Goal: Task Accomplishment & Management: Use online tool/utility

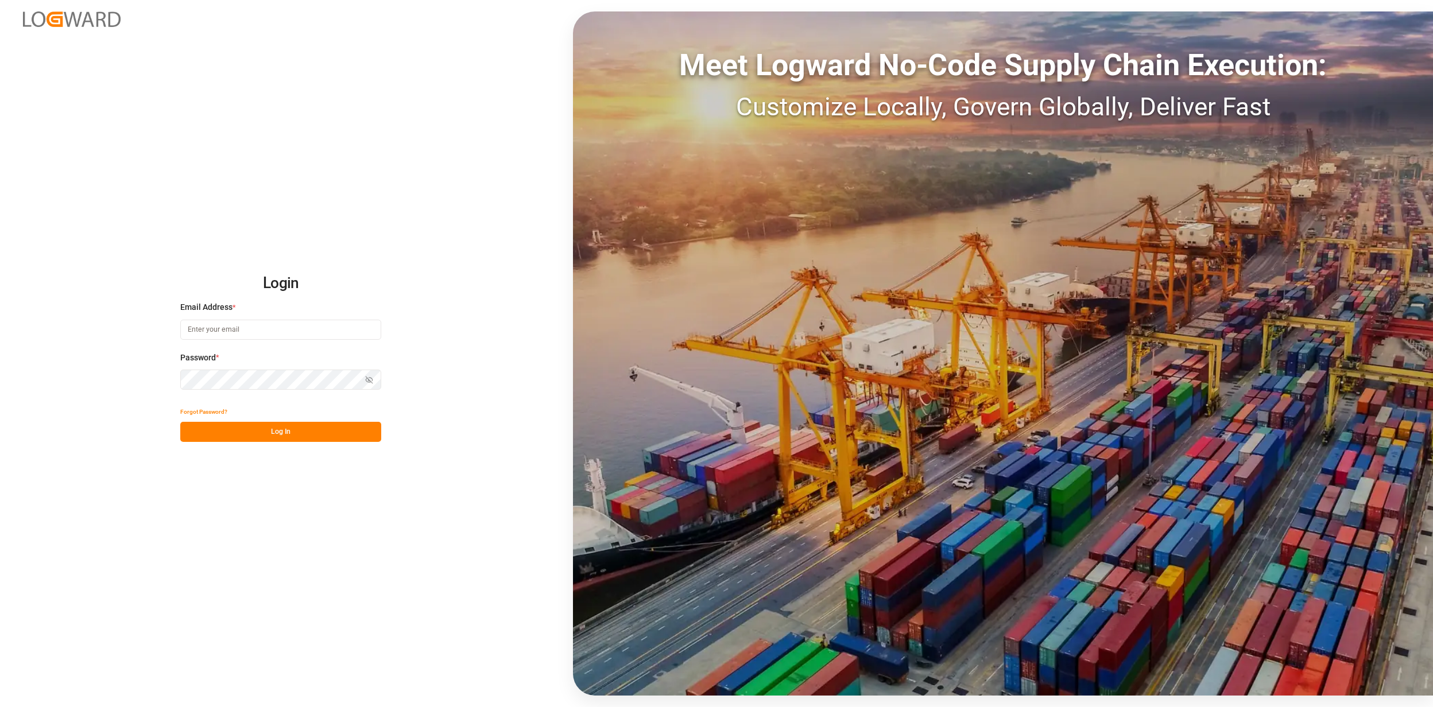
type input "[EMAIL_ADDRESS][PERSON_NAME][DOMAIN_NAME]"
click at [290, 435] on button "Log In" at bounding box center [280, 432] width 201 height 20
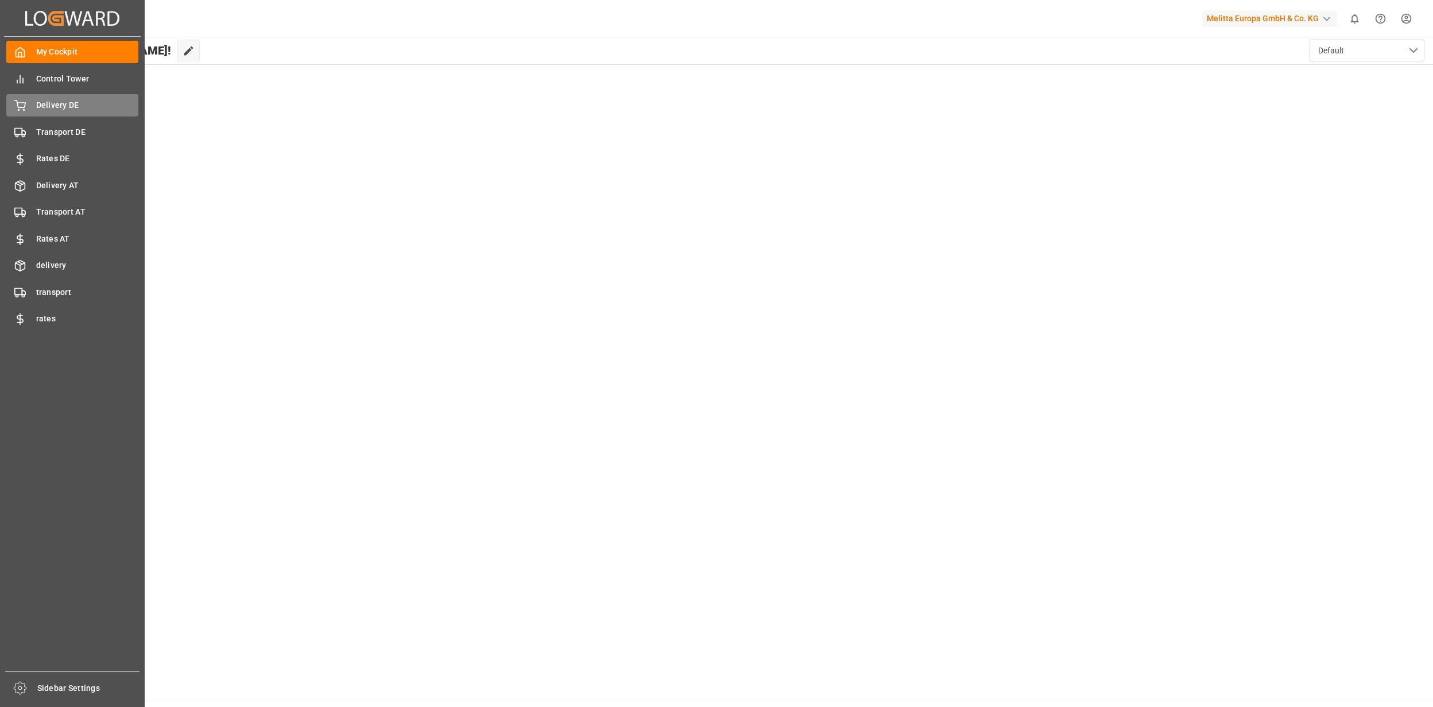
click at [60, 102] on span "Delivery DE" at bounding box center [87, 105] width 103 height 12
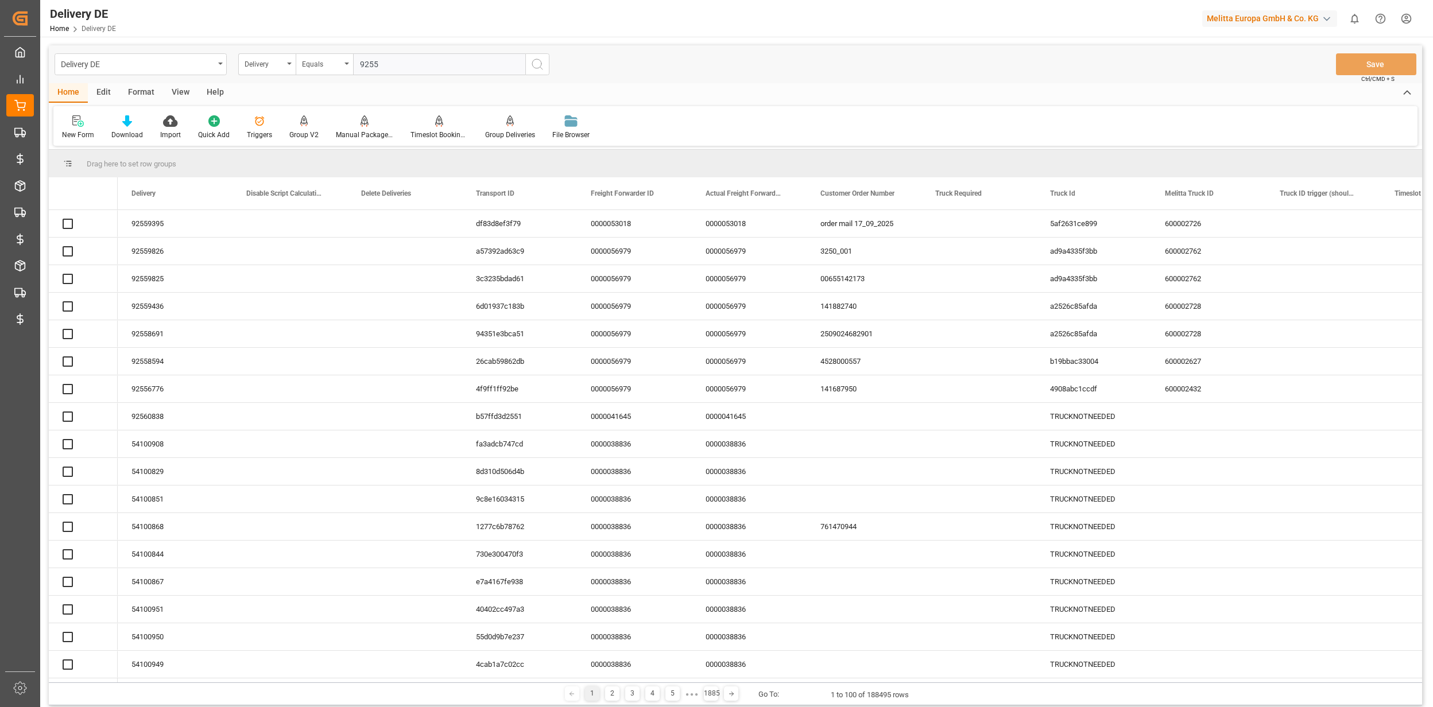
click at [409, 67] on input "9255" at bounding box center [439, 64] width 172 height 22
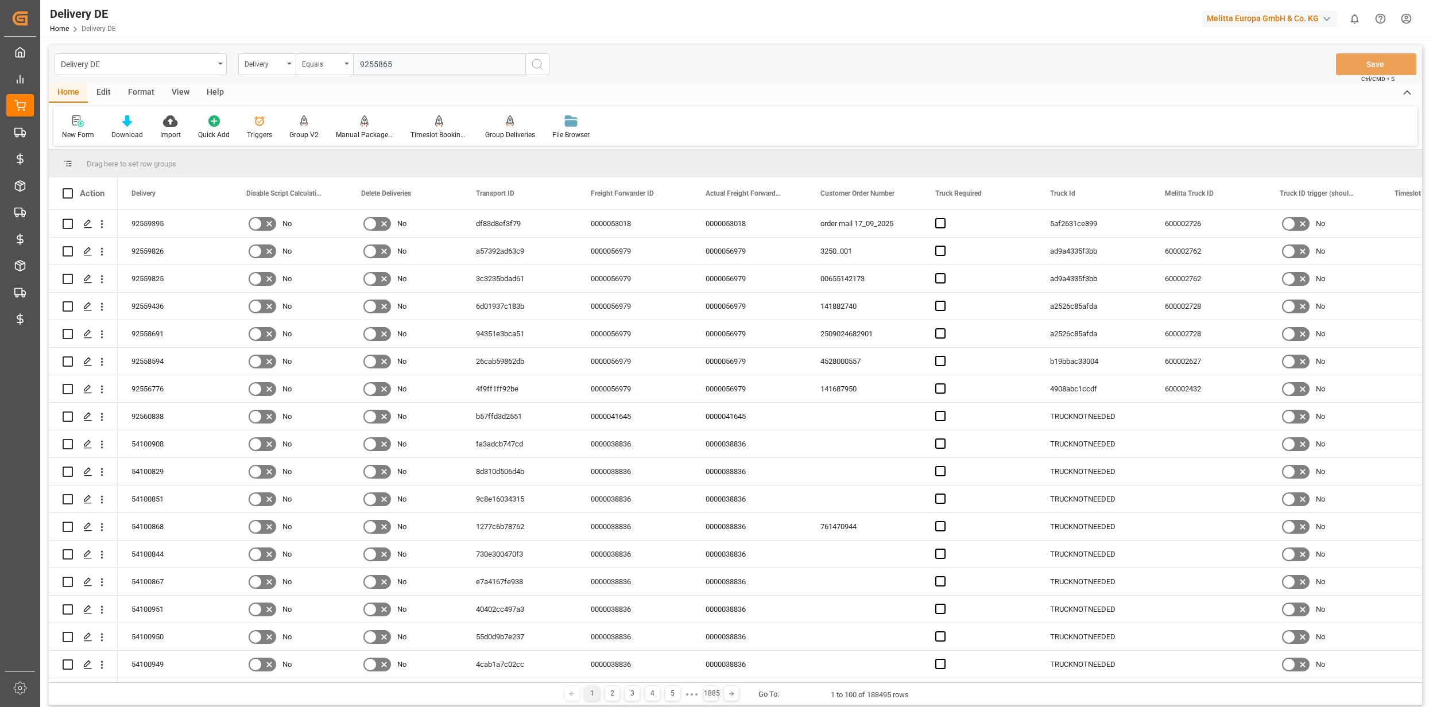
type input "92558659"
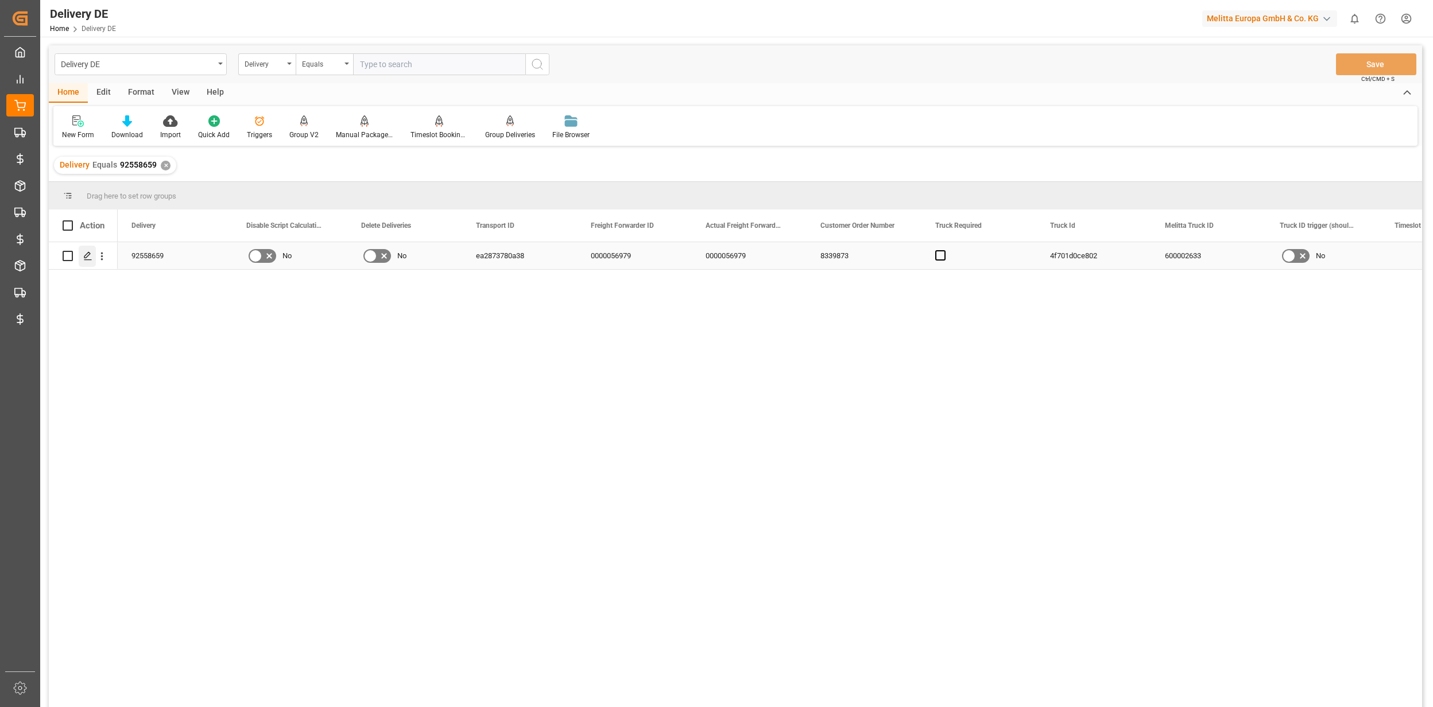
click at [90, 256] on icon "Press SPACE to select this row." at bounding box center [87, 255] width 9 height 9
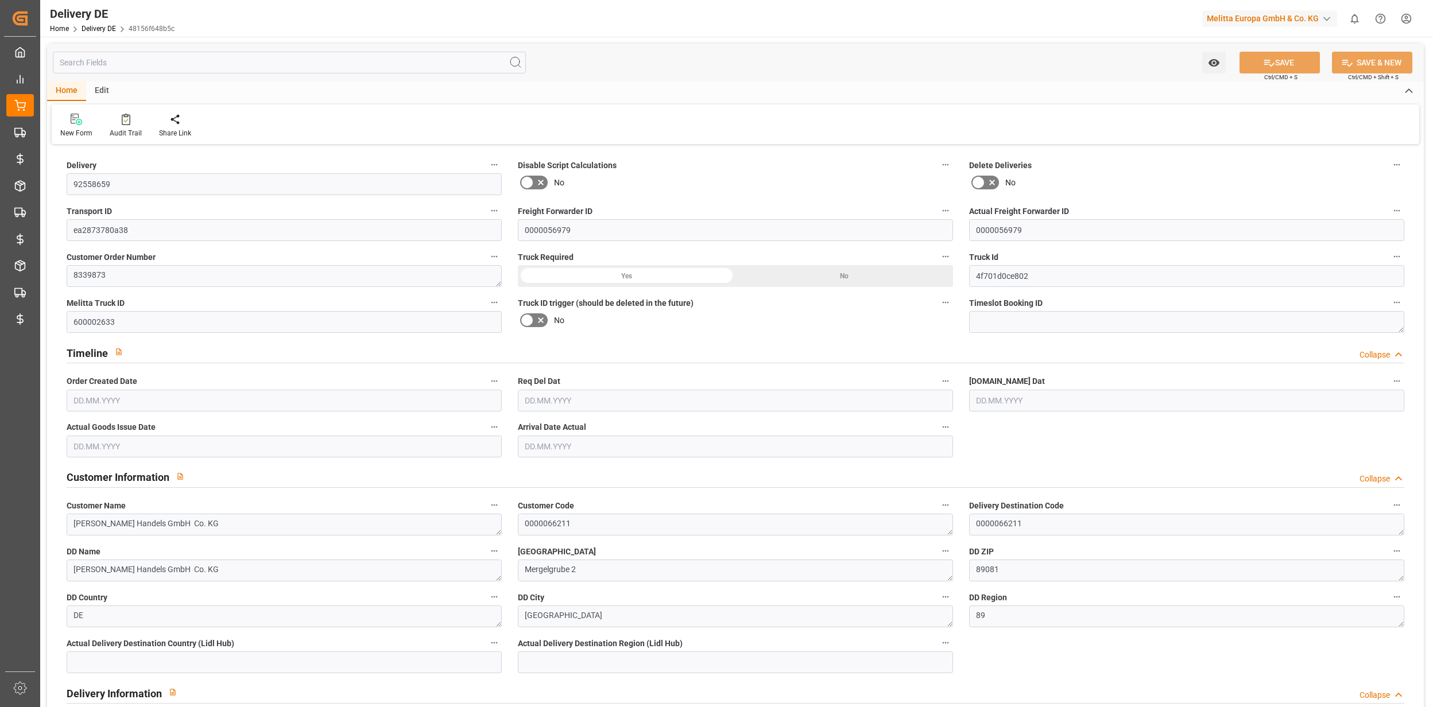
type input "79"
type input "37"
type input "2495.042"
type input "5586.24"
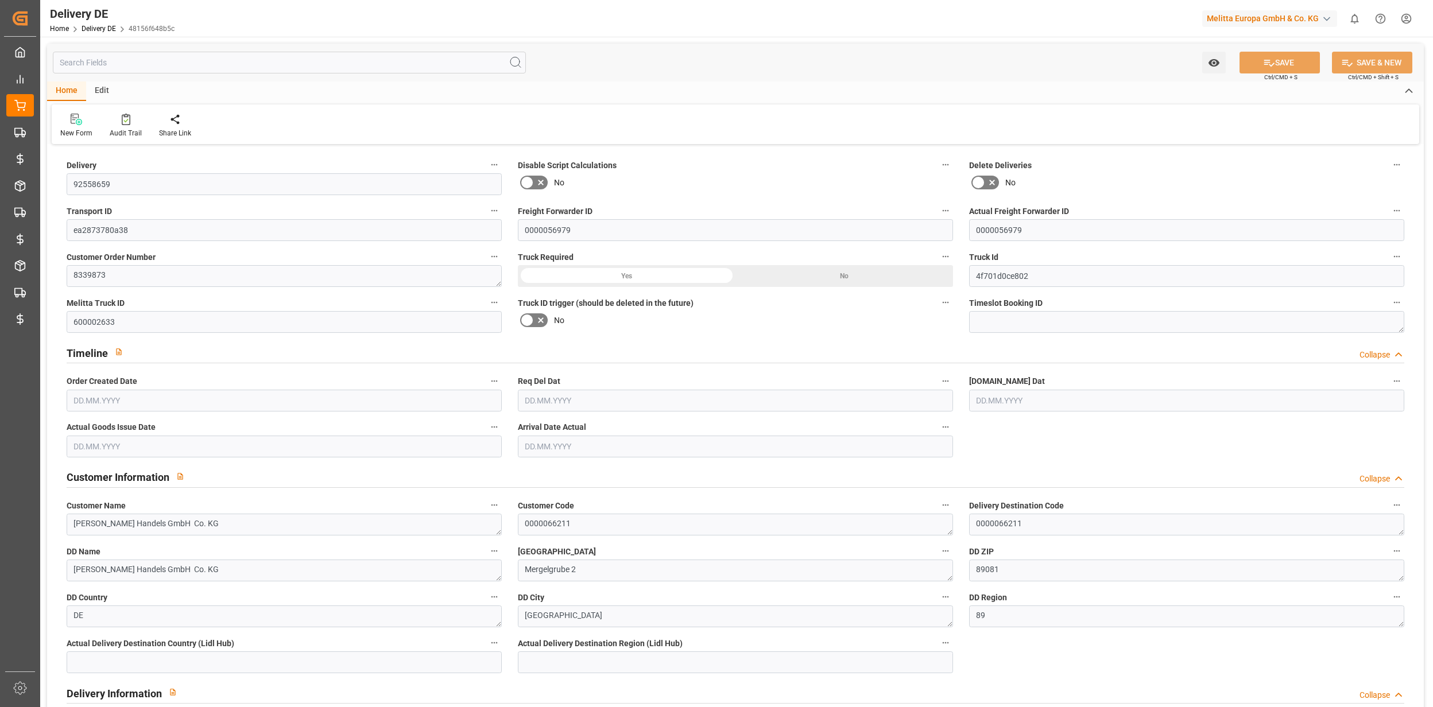
type input "57293.06"
type input "15.09.2025"
type input "22.09.2025"
type input "18.09.2025"
type input "23.09.2025"
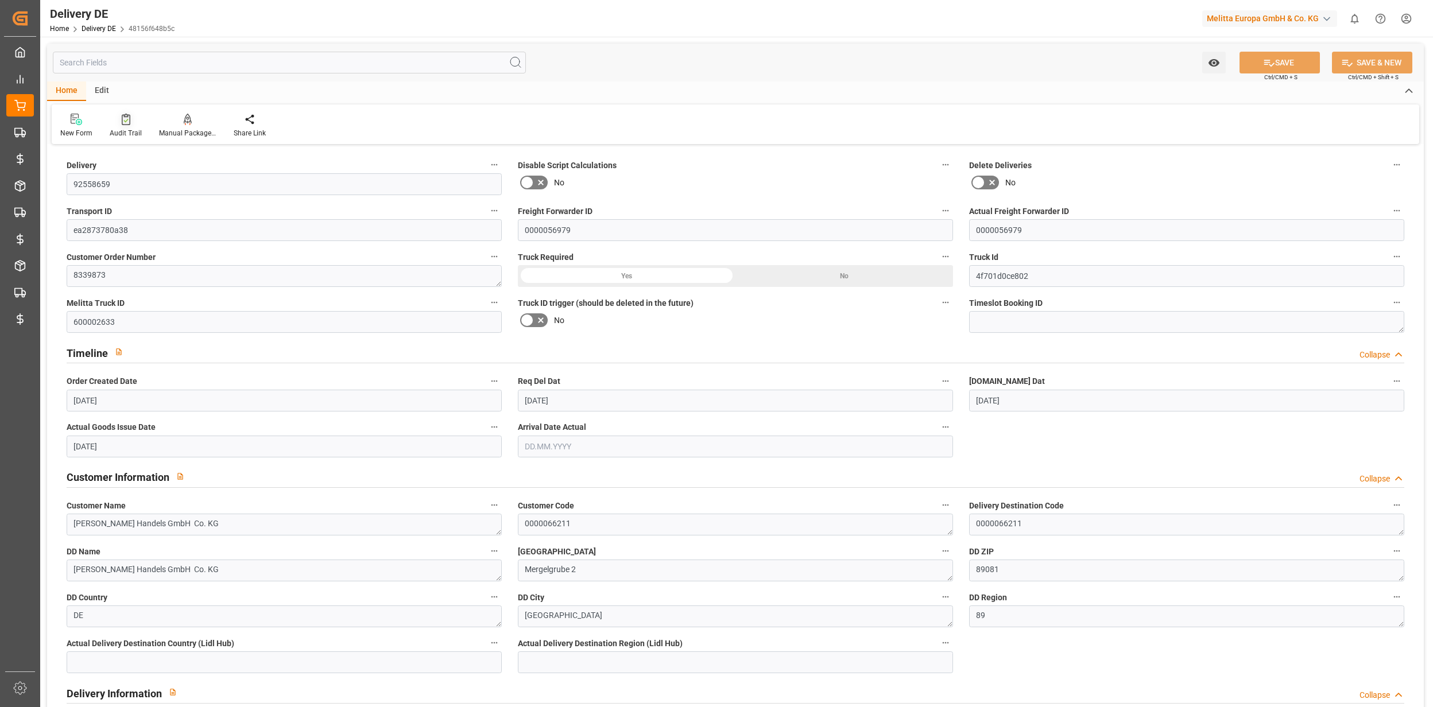
click at [124, 129] on div "Audit Trail" at bounding box center [126, 133] width 32 height 10
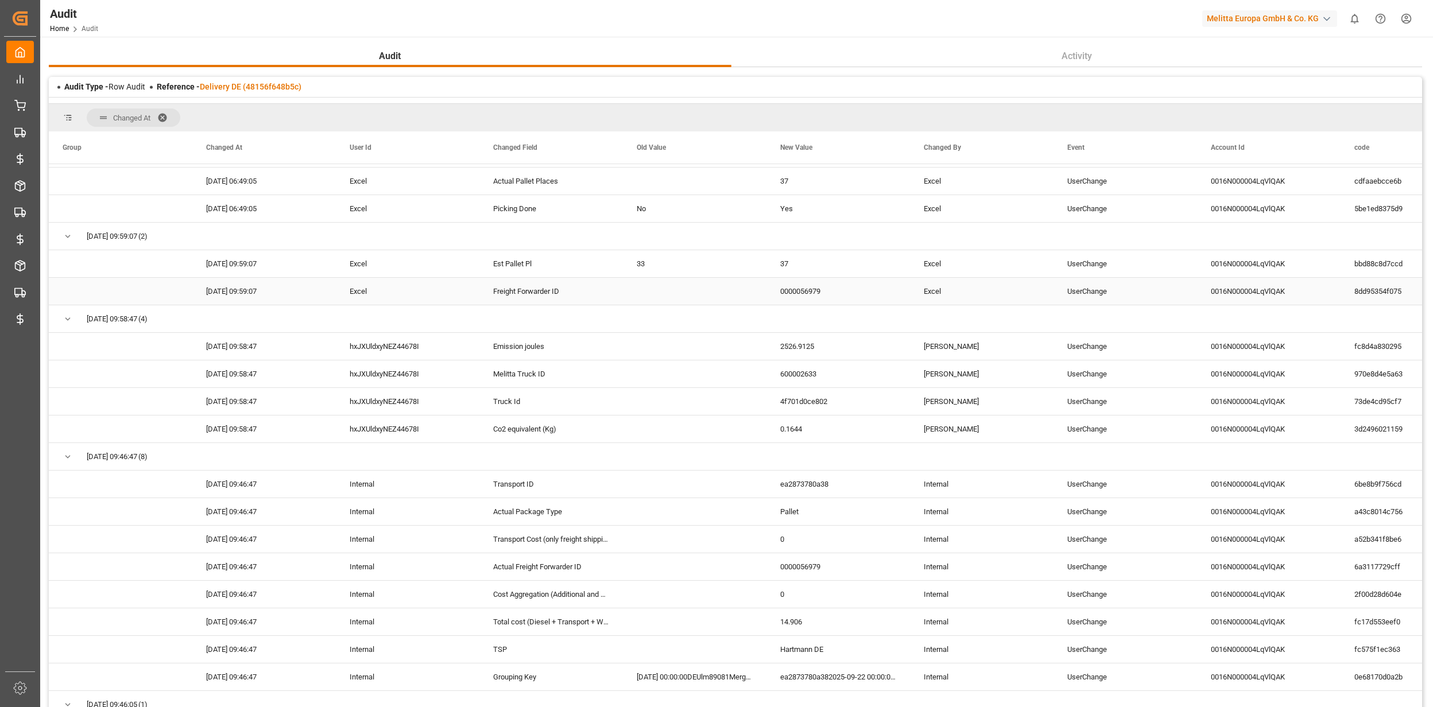
scroll to position [306, 0]
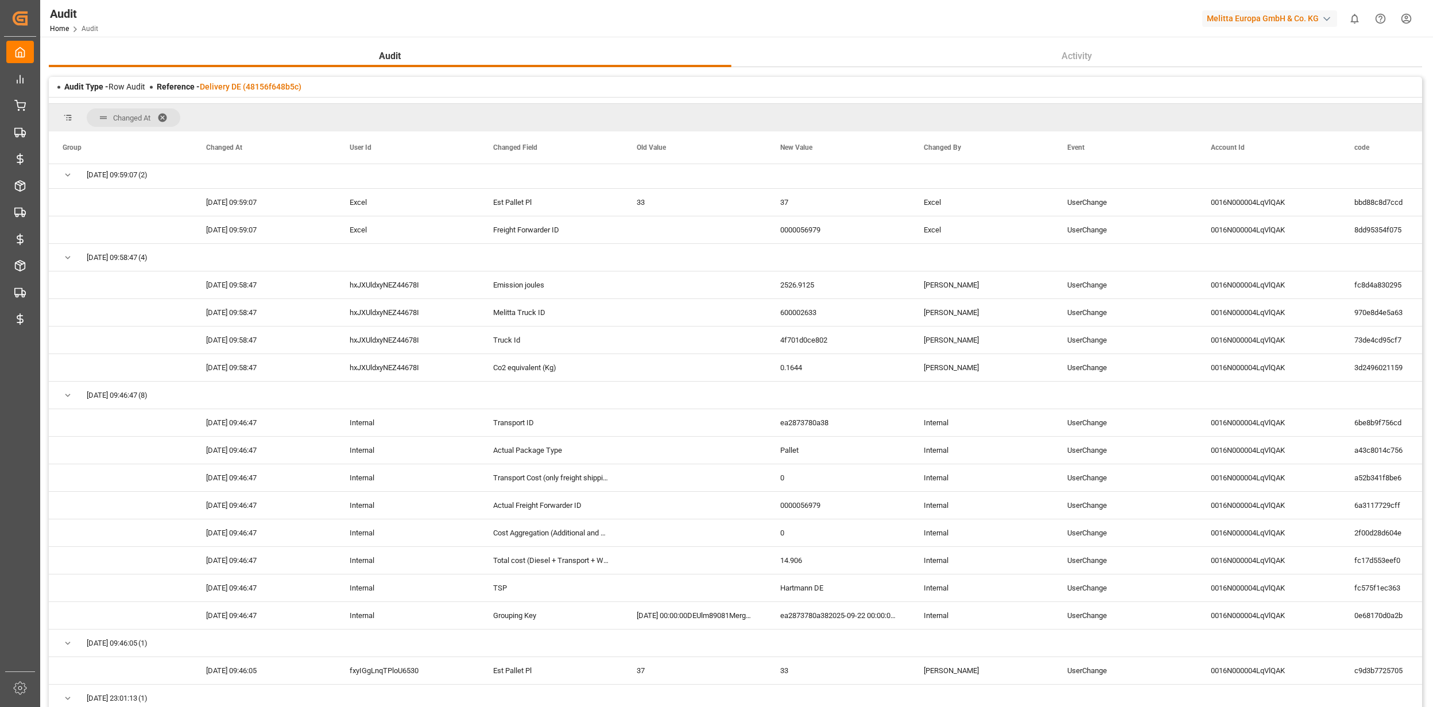
click at [240, 75] on div "Audit Activity Audit Type - Row Audit Reference - Delivery DE (48156f648b5c) Ch…" at bounding box center [735, 402] width 1373 height 714
click at [241, 92] on div "Reference - Delivery DE (48156f648b5c)" at bounding box center [229, 87] width 145 height 12
click at [242, 91] on link "Delivery DE (48156f648b5c)" at bounding box center [251, 86] width 102 height 9
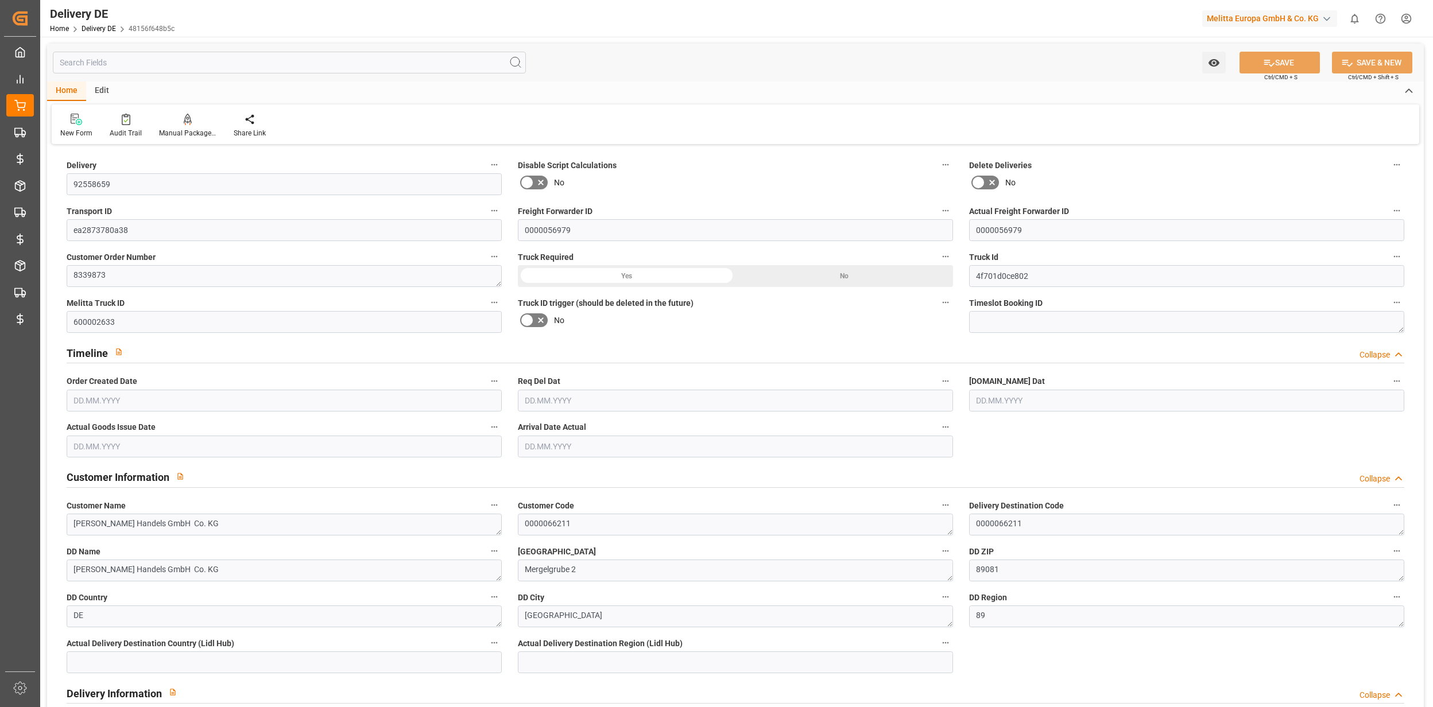
type input "79"
type input "37"
type input "2495.042"
type input "5586.24"
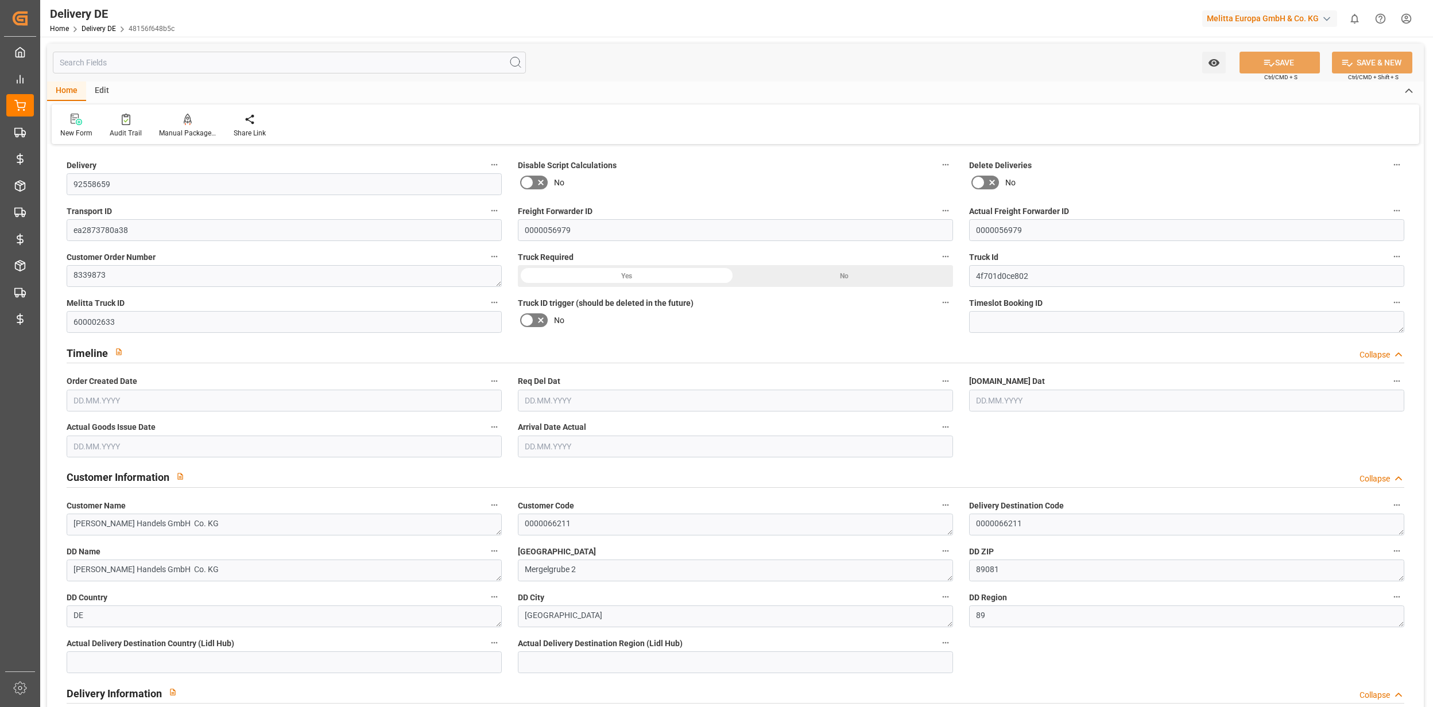
type input "57293.06"
type input "15.09.2025"
type input "22.09.2025"
type input "18.09.2025"
type input "23.09.2025"
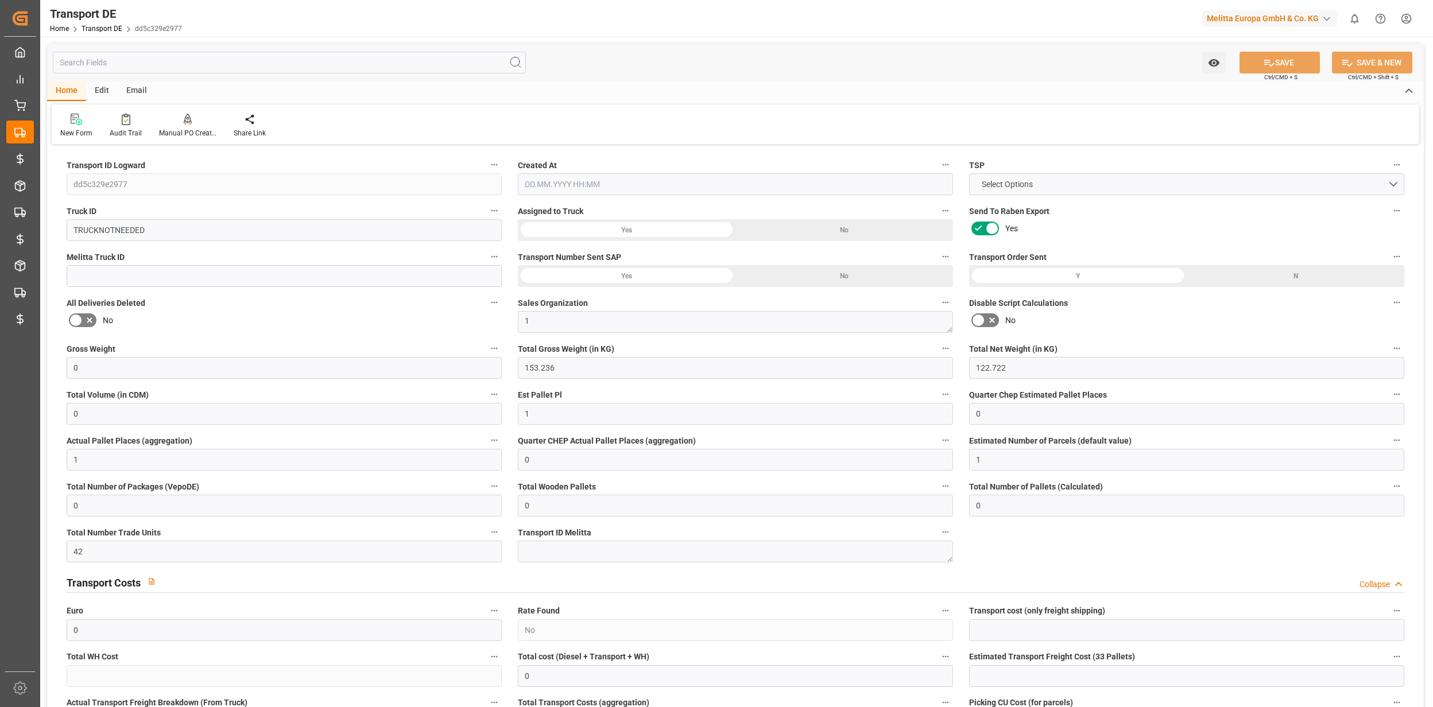
type input "23.09.2025 09:01"
type input "[DATE]"
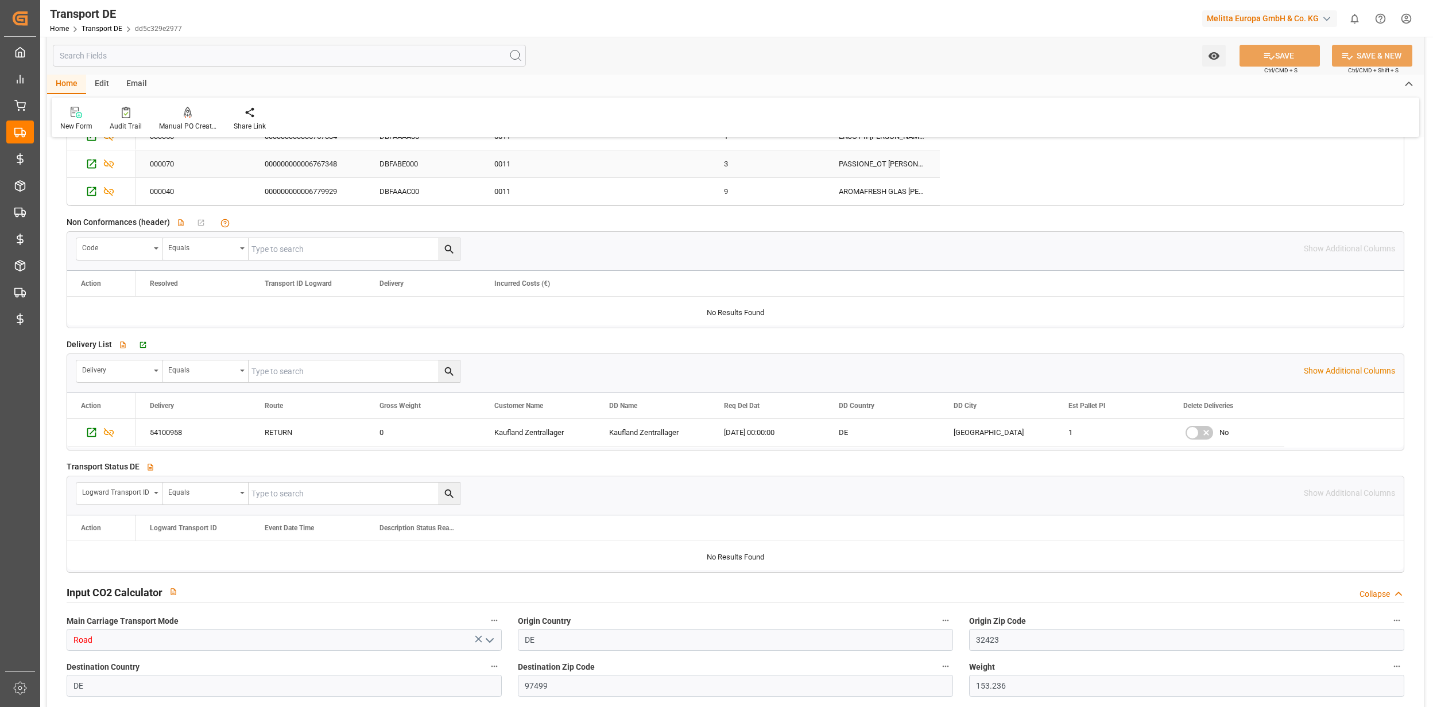
scroll to position [2067, 0]
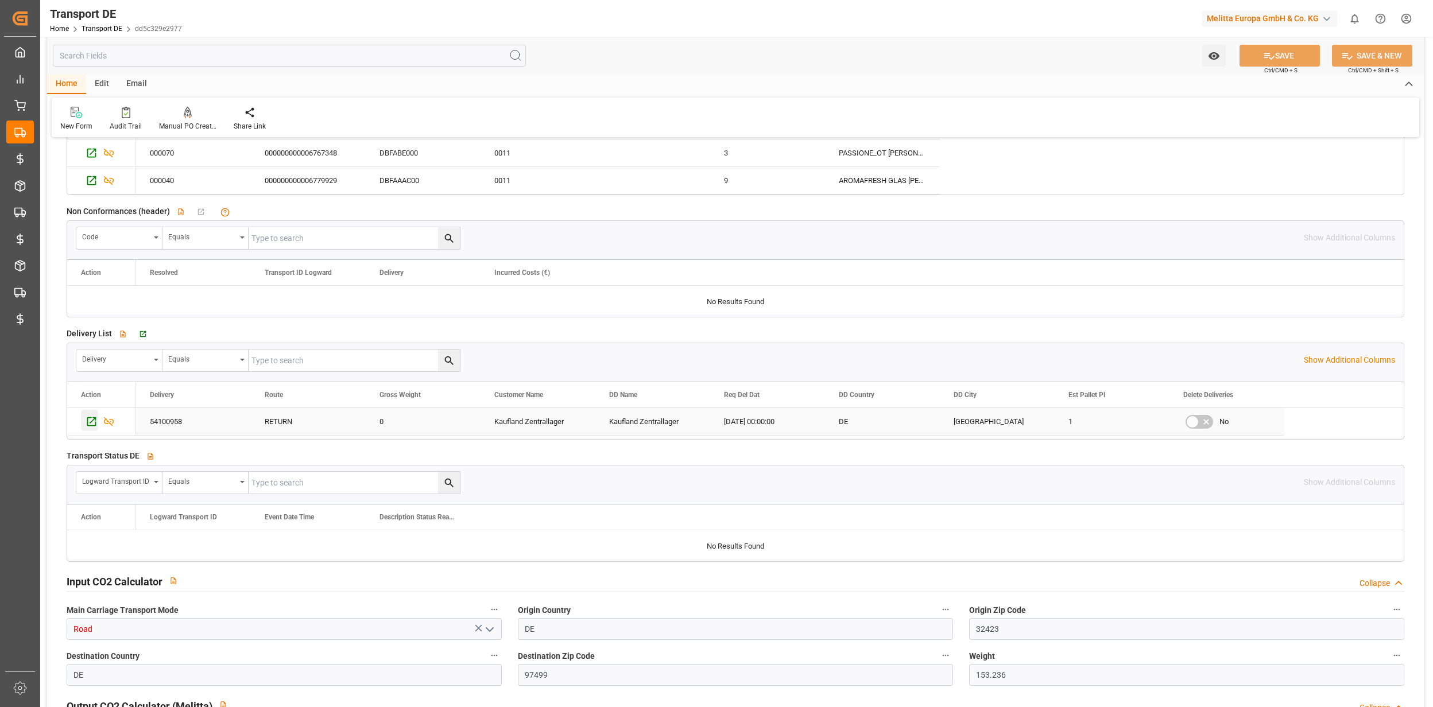
click at [86, 427] on icon "Press SPACE to select this row." at bounding box center [92, 422] width 12 height 12
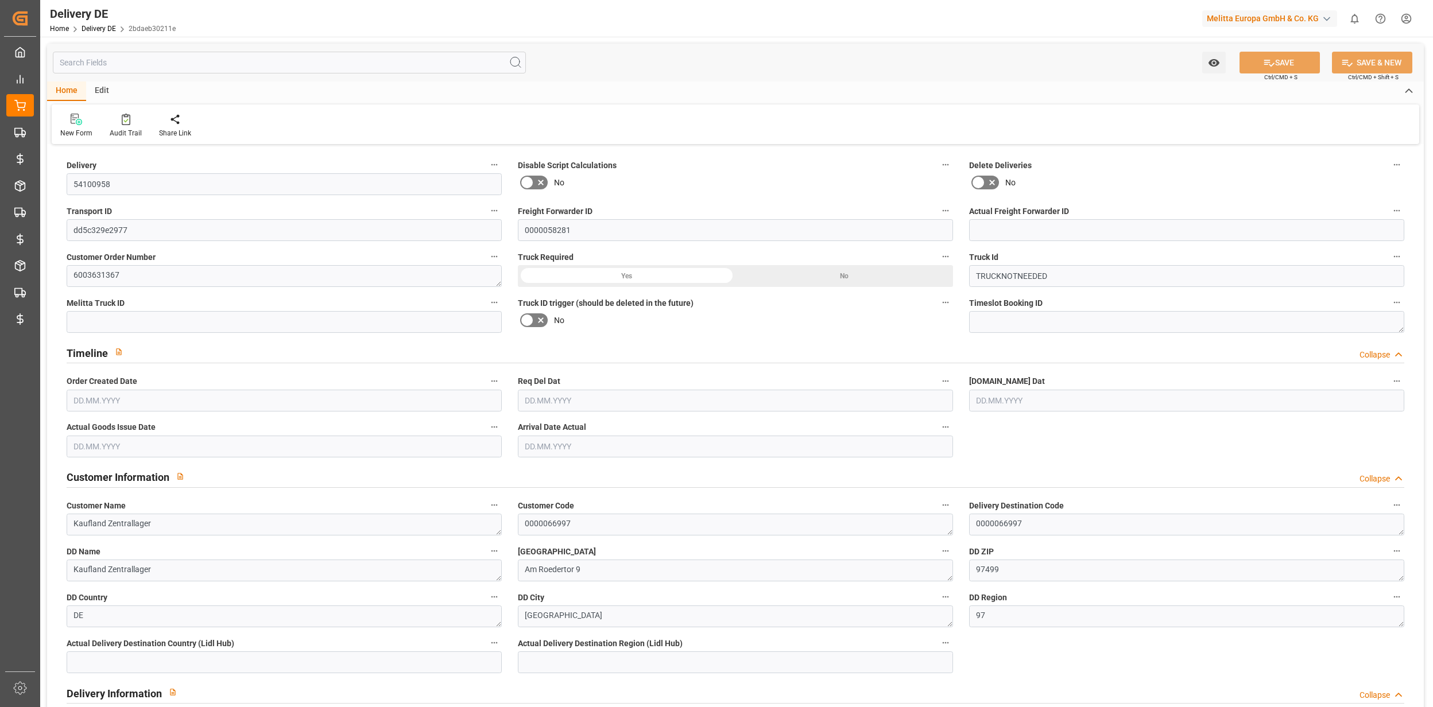
type input "0"
type input "1"
type input "122.722"
type input "0"
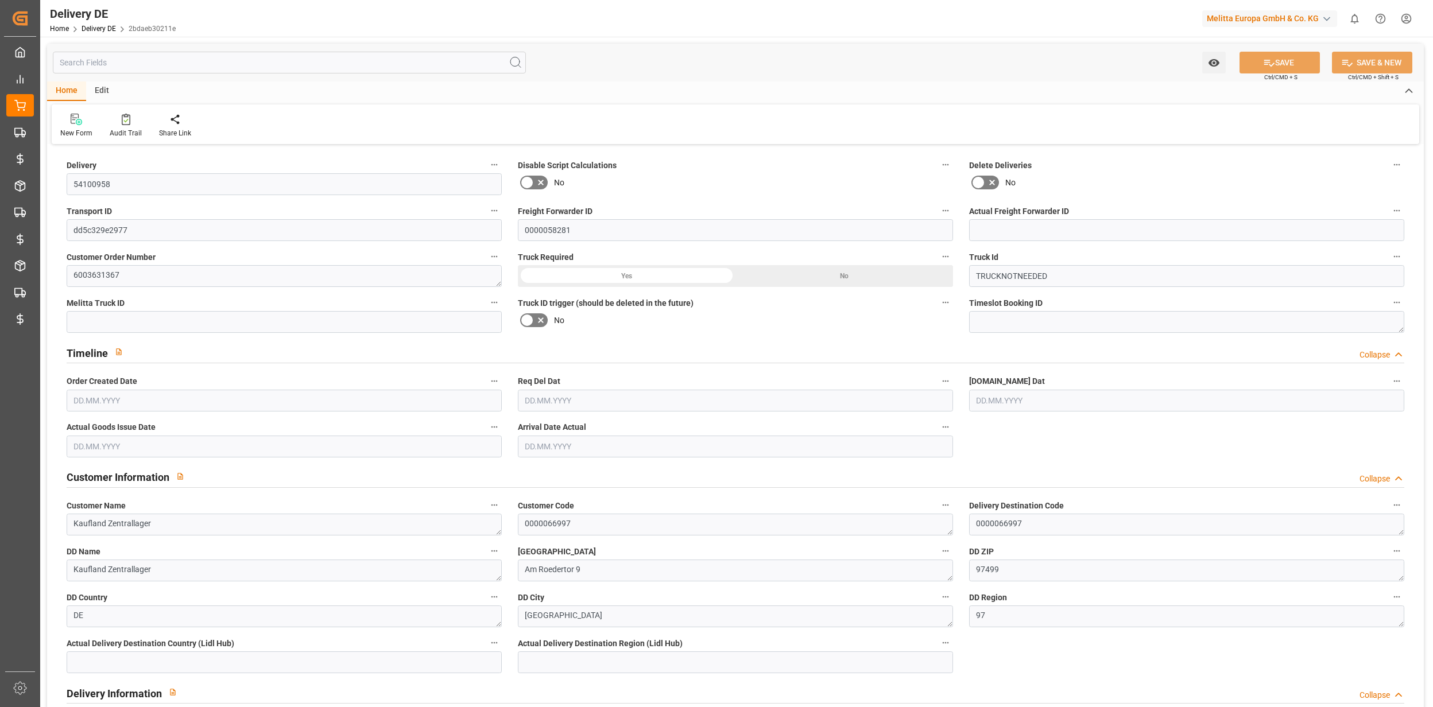
type input "0"
type input "23.09.2025"
type input "09.09.2025"
type input "23.09.2025"
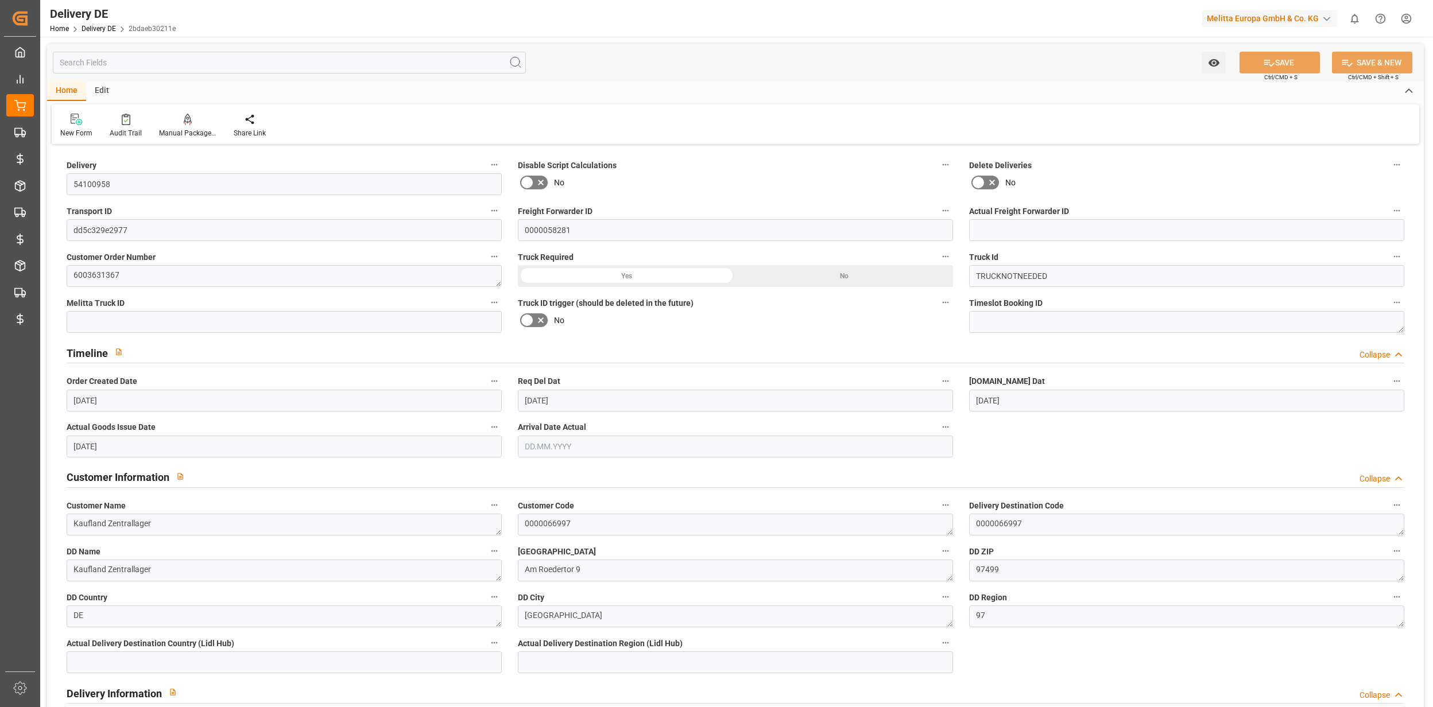
scroll to position [306, 0]
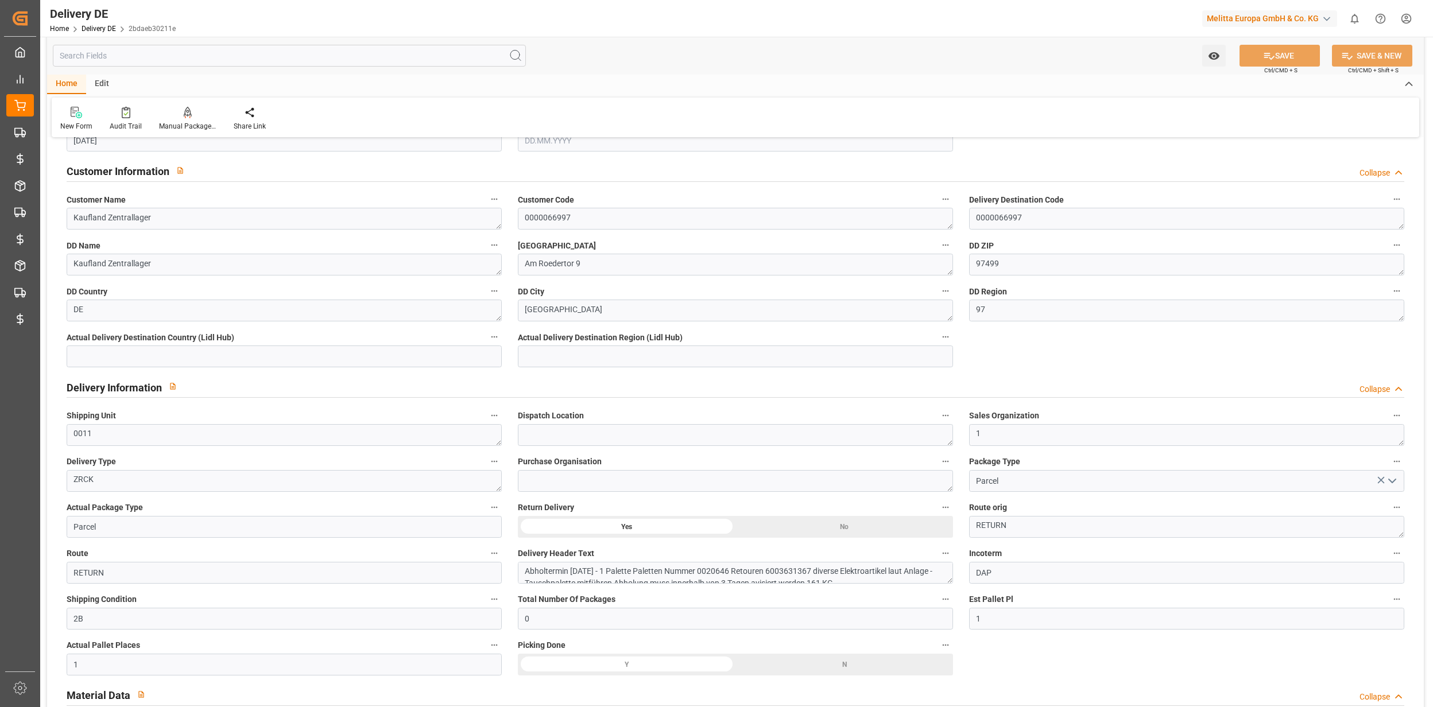
click at [121, 538] on div "Actual Package Type Parcel" at bounding box center [284, 519] width 451 height 46
click at [124, 530] on input "Parcel" at bounding box center [284, 527] width 435 height 22
type input "Pallet"
click at [1270, 63] on button "SAVE" at bounding box center [1279, 56] width 80 height 22
type input "0000058281"
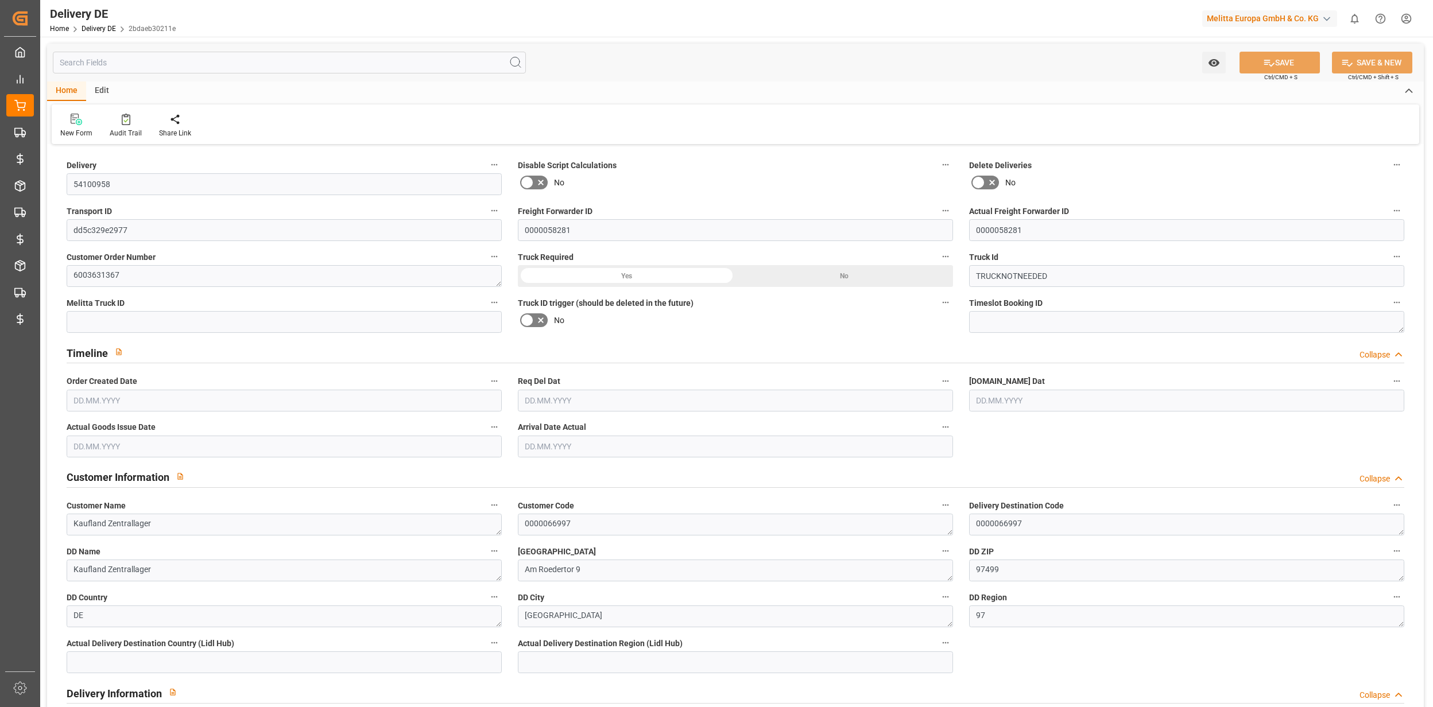
type input "0"
type input "1"
type input "122.722"
type input "0"
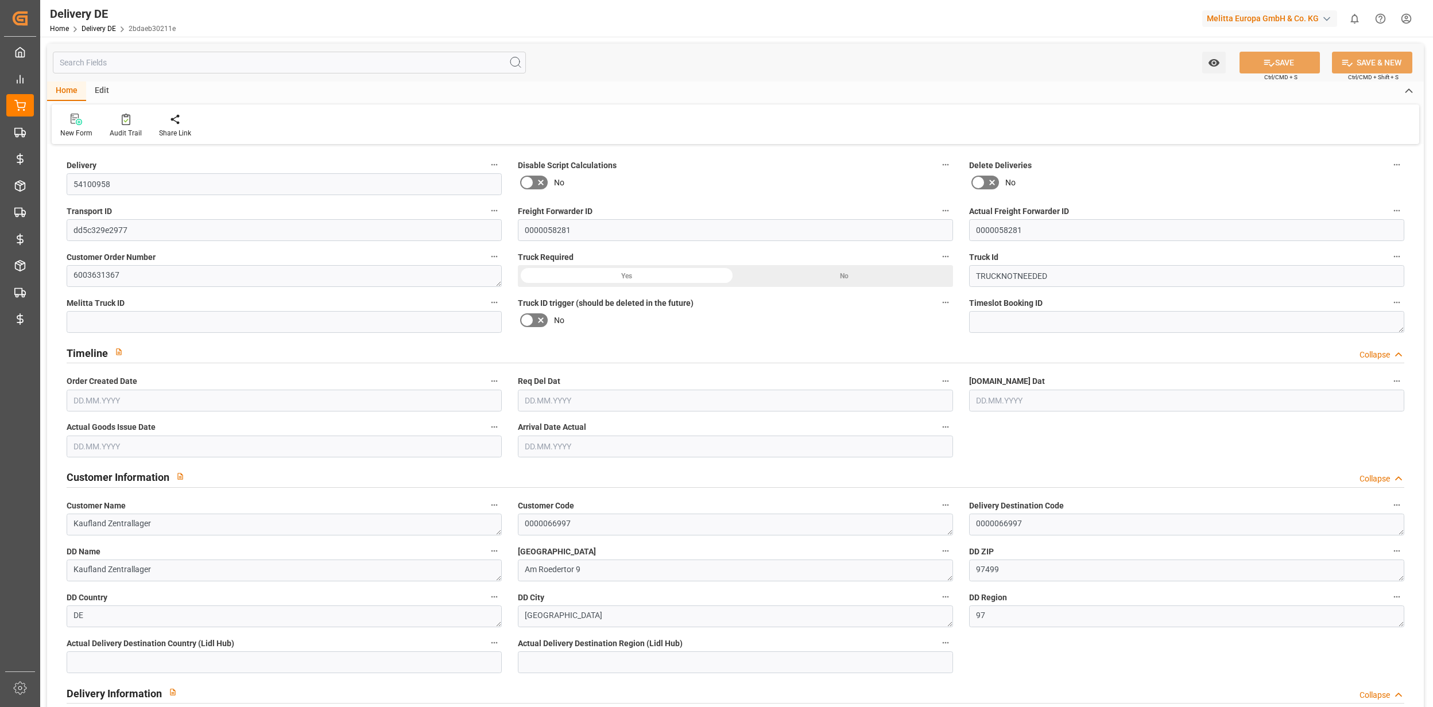
type input "0"
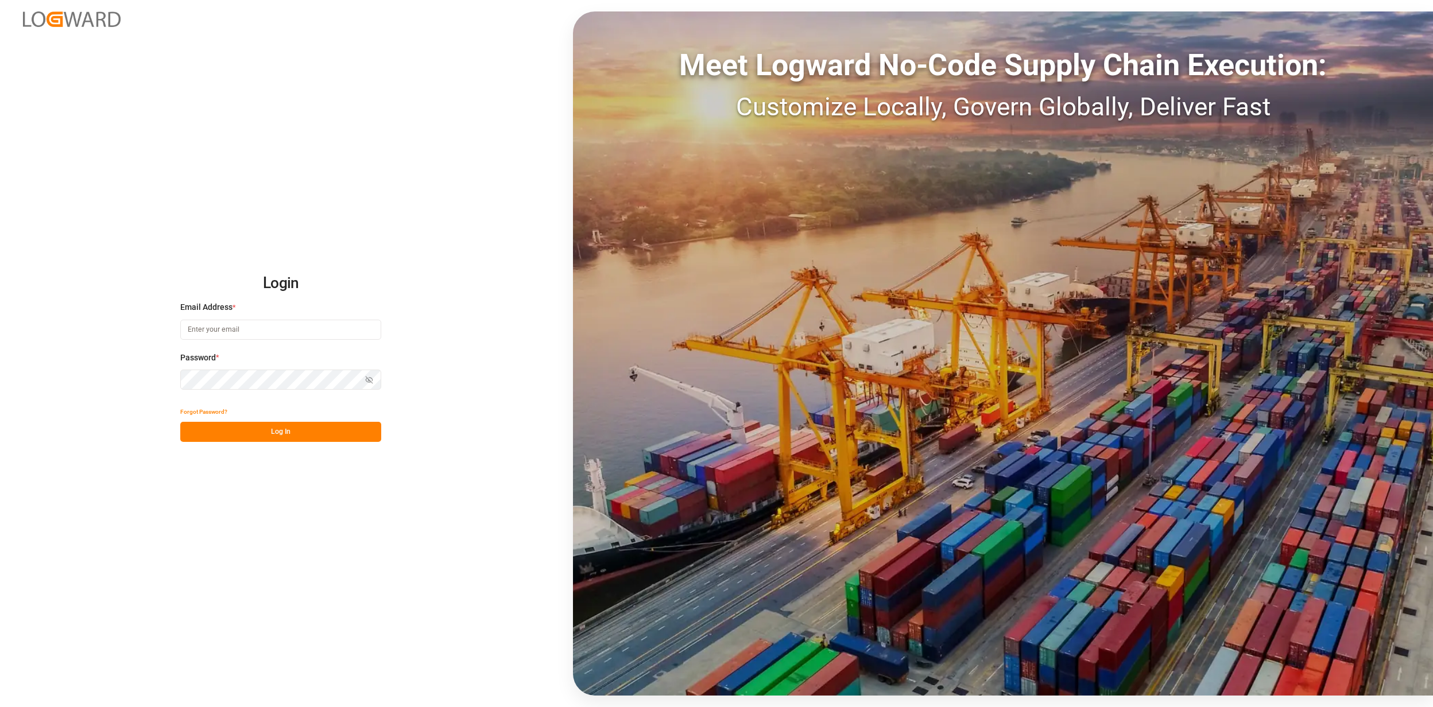
type input "[EMAIL_ADDRESS][PERSON_NAME][DOMAIN_NAME]"
click at [313, 428] on button "Log In" at bounding box center [280, 432] width 201 height 20
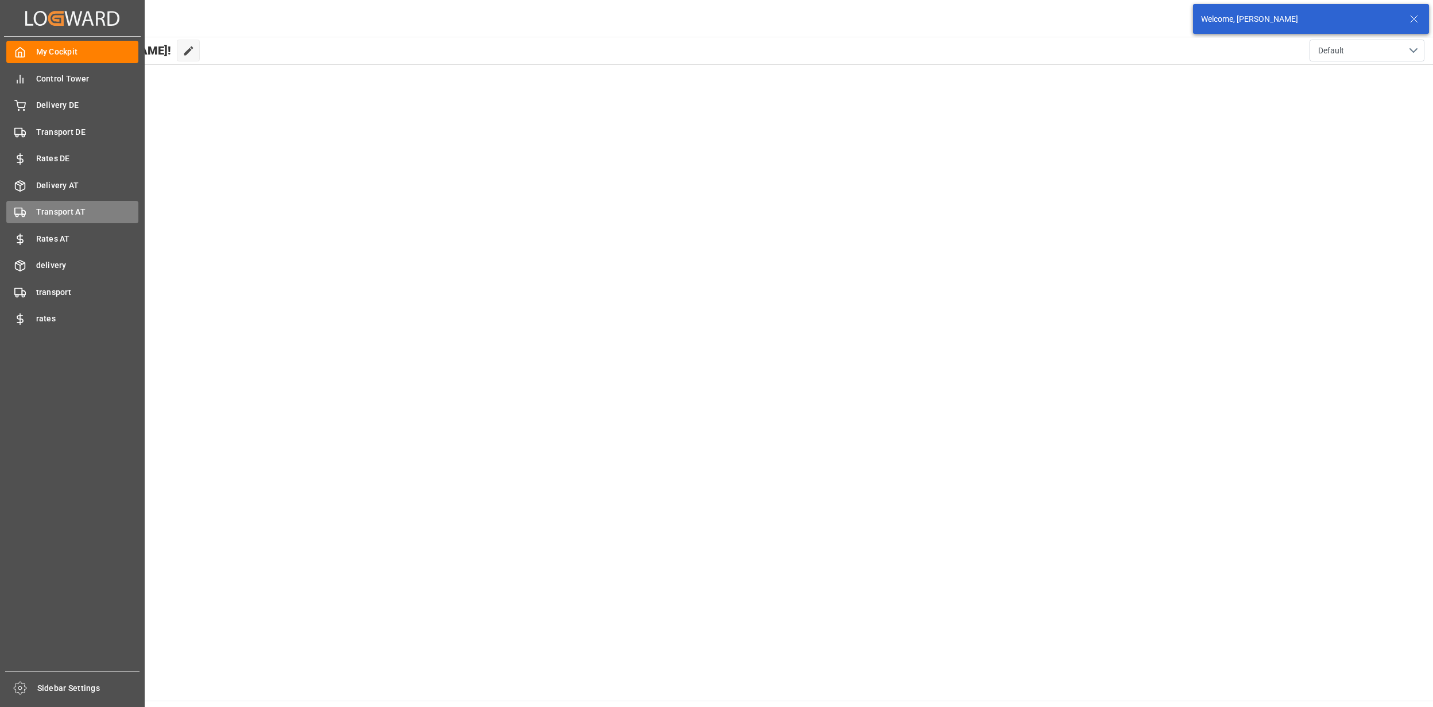
click at [62, 212] on span "Transport AT" at bounding box center [87, 212] width 103 height 12
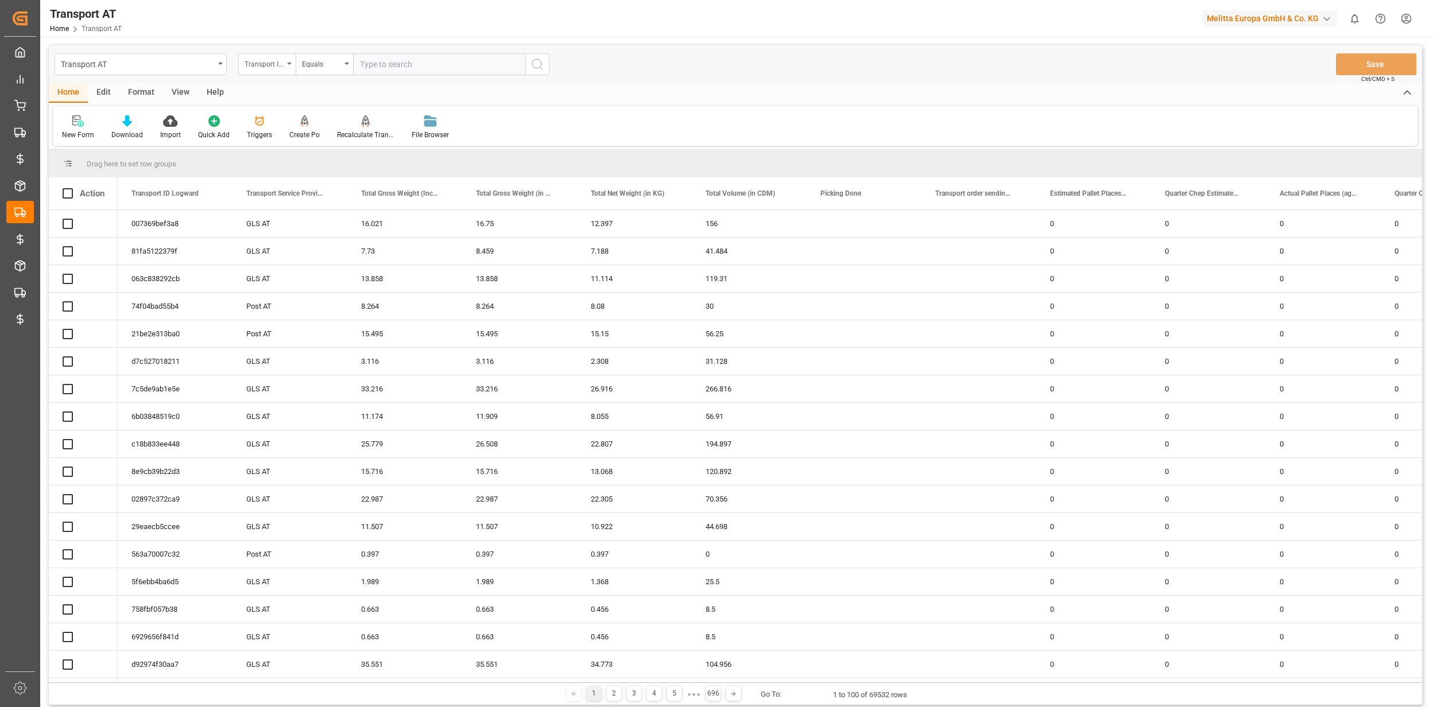
click at [278, 67] on div "Transport ID Logward" at bounding box center [264, 62] width 39 height 13
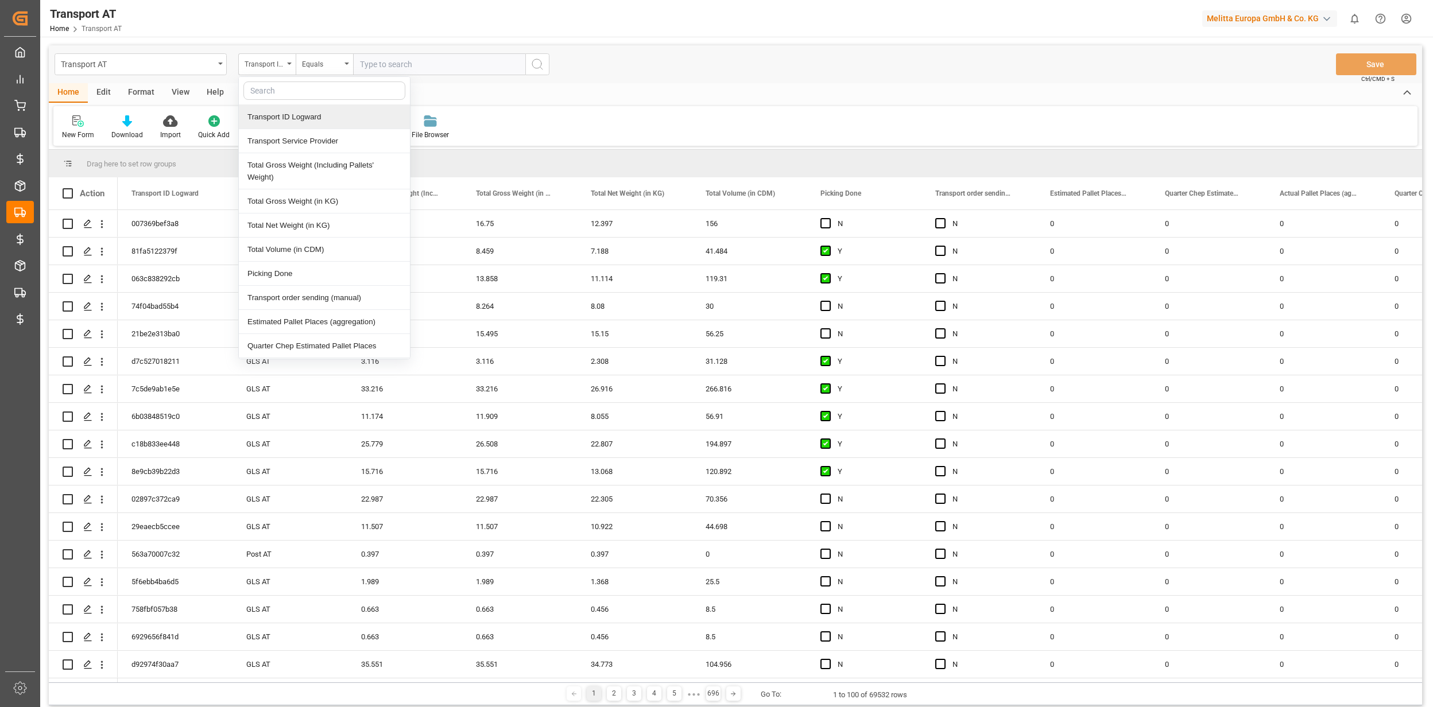
click at [325, 118] on div "Transport ID Logward" at bounding box center [324, 117] width 171 height 24
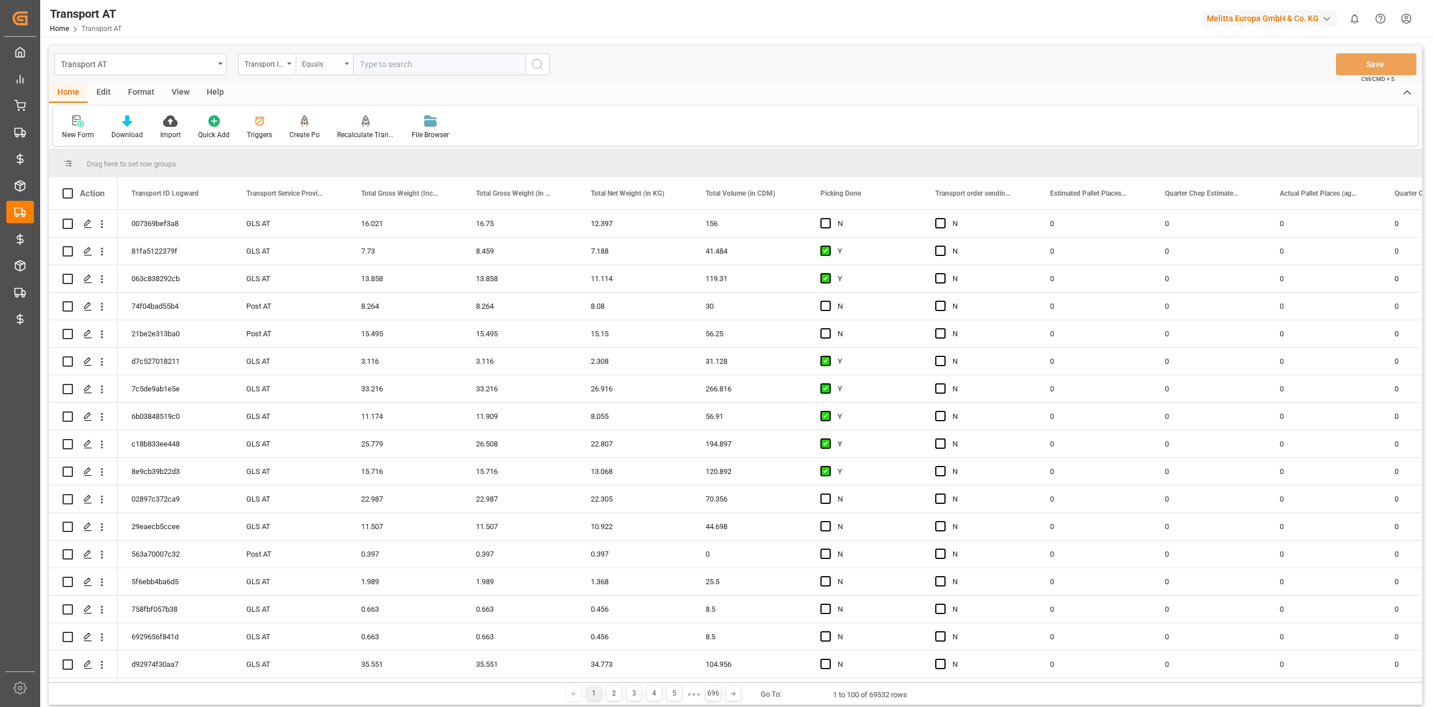
click at [313, 64] on div "Equals" at bounding box center [321, 62] width 39 height 13
click at [329, 189] on div "Starts with" at bounding box center [381, 189] width 171 height 24
click at [414, 59] on input "text" at bounding box center [439, 64] width 172 height 22
paste input "543aee"
type input "543aee"
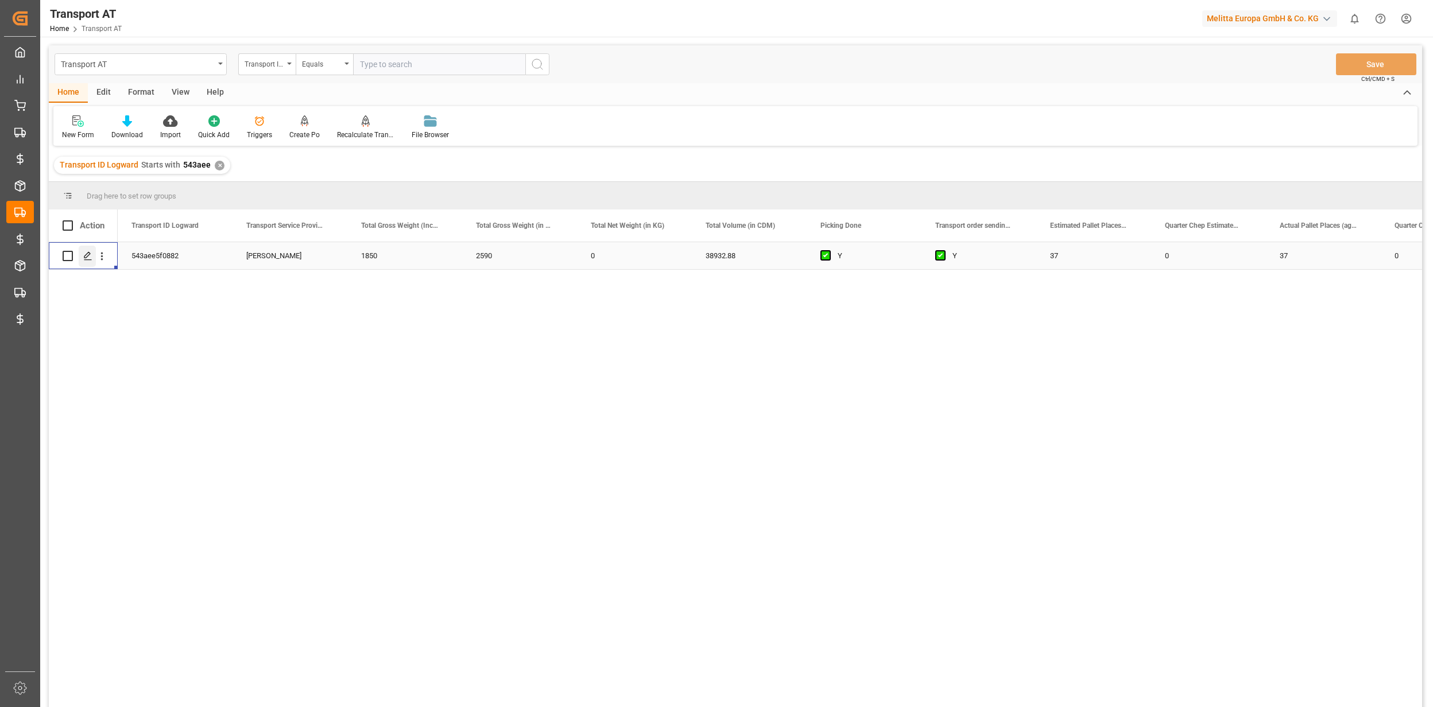
click at [91, 254] on icon "Press SPACE to select this row." at bounding box center [87, 255] width 9 height 9
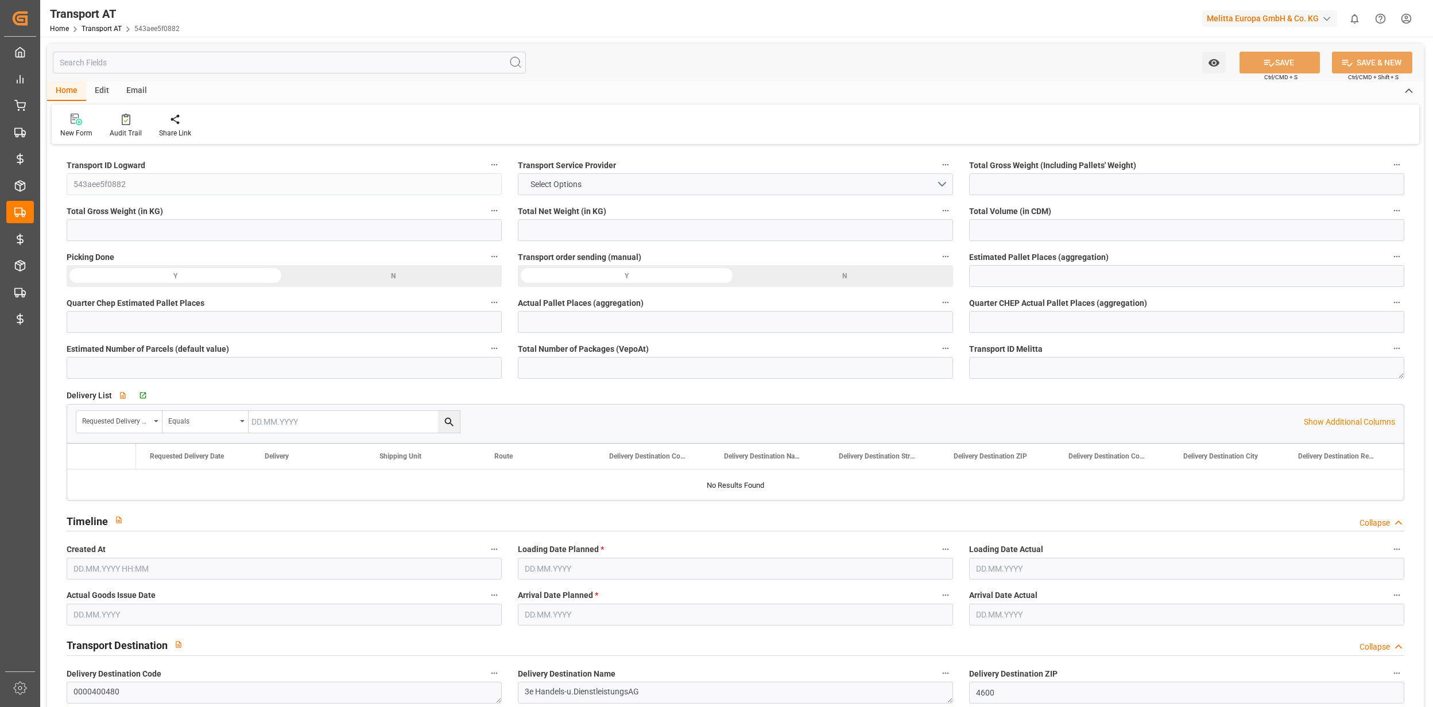
click at [138, 63] on input "text" at bounding box center [289, 63] width 473 height 22
type input "1850"
type input "37"
type input "0"
type input "37"
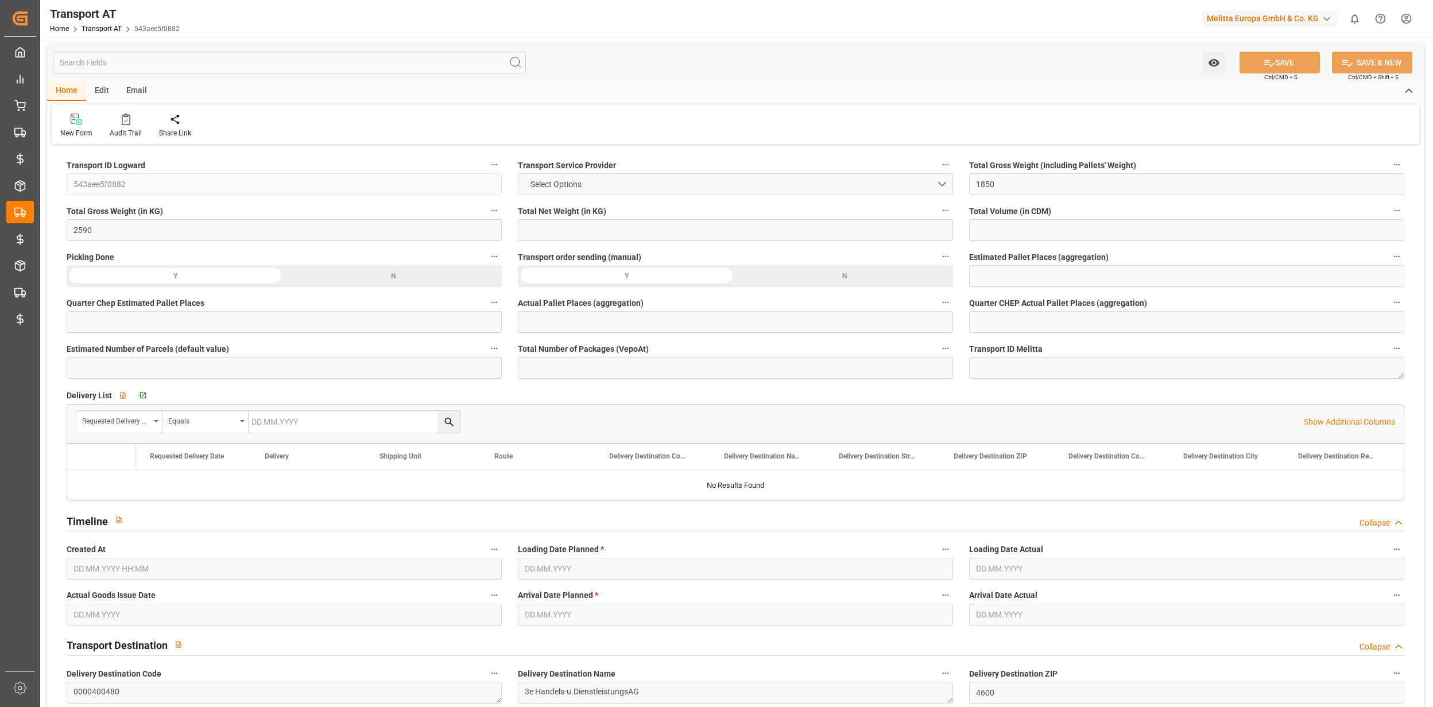
type input "0"
type input "37"
type input "0"
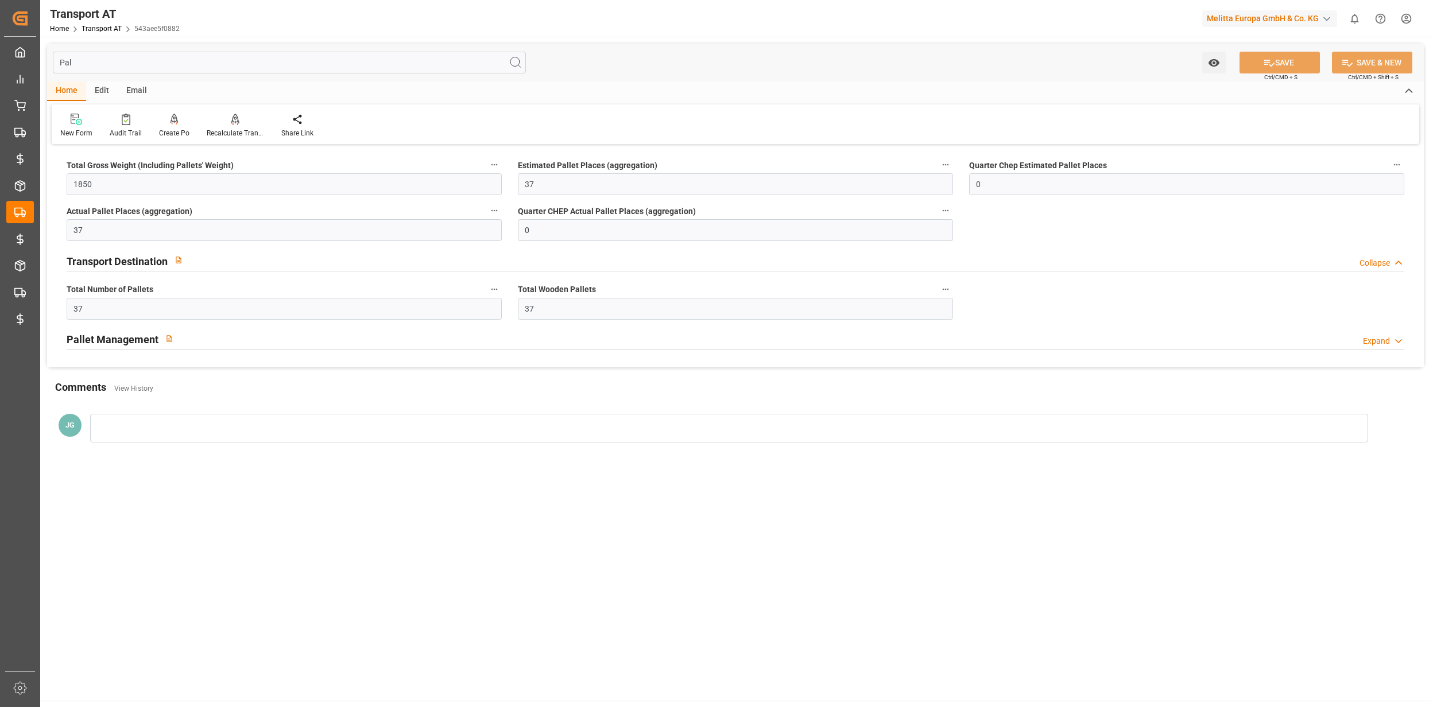
type input "Pal"
click at [185, 332] on div "Pallet Management Expand" at bounding box center [736, 339] width 1338 height 22
click at [96, 26] on link "Transport AT" at bounding box center [102, 29] width 40 height 8
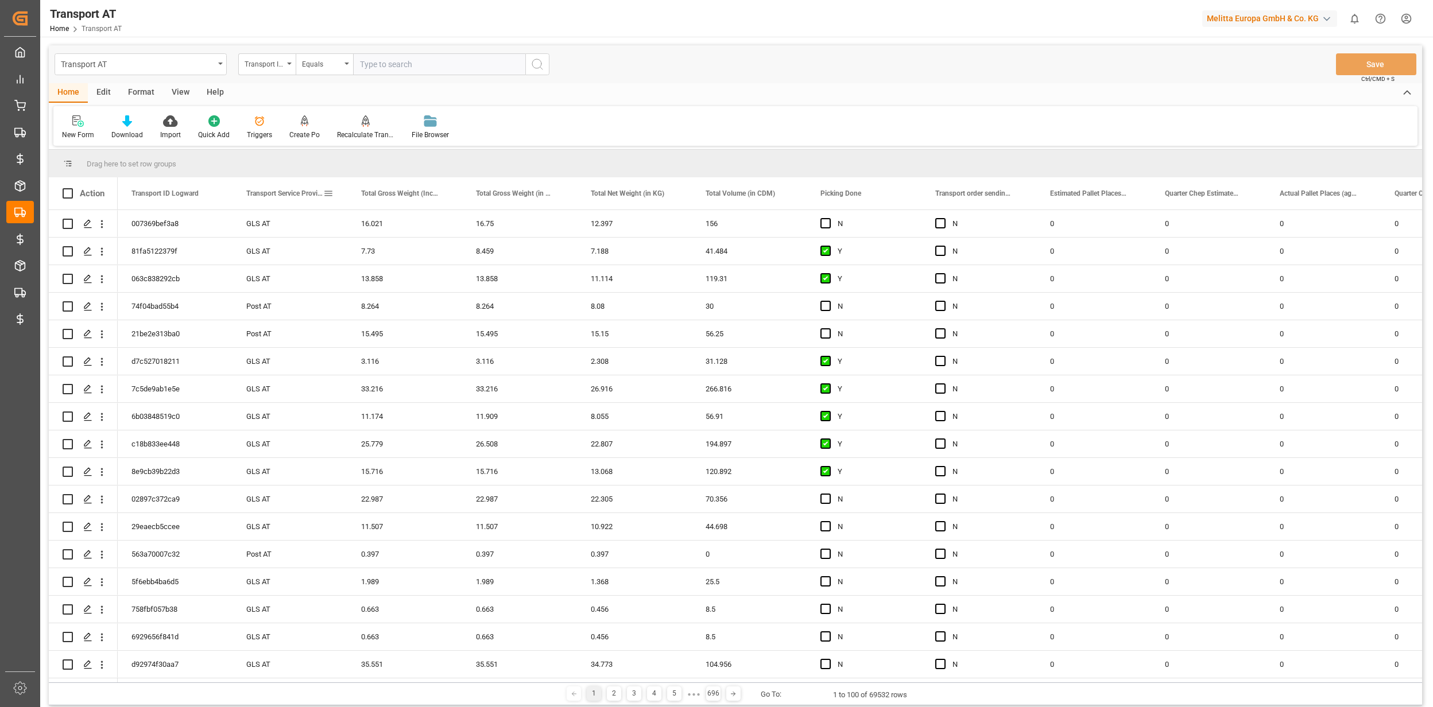
click at [330, 189] on span at bounding box center [328, 193] width 10 height 10
click at [455, 193] on span "columns" at bounding box center [462, 195] width 58 height 21
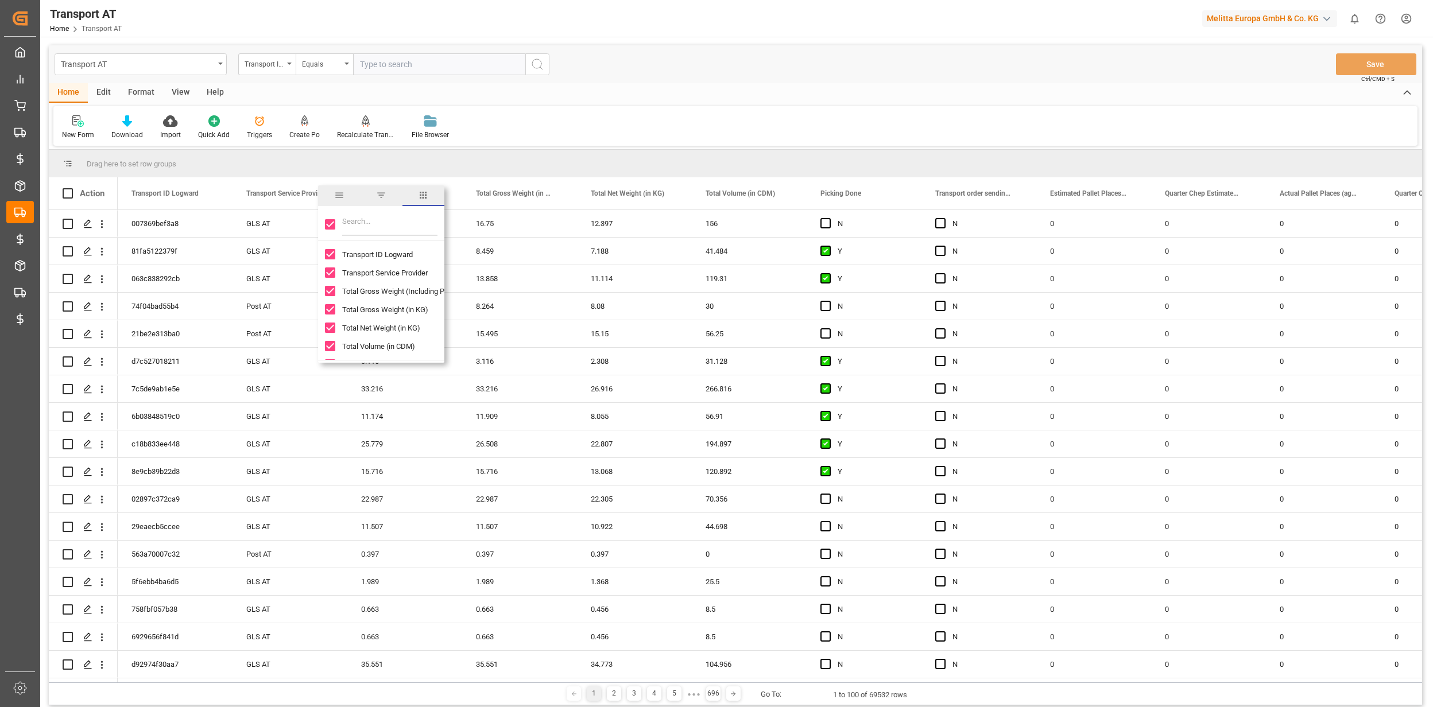
click at [340, 222] on div at bounding box center [381, 224] width 126 height 32
drag, startPoint x: 334, startPoint y: 223, endPoint x: 366, endPoint y: 220, distance: 32.8
click at [334, 224] on input "Toggle Select All Columns" at bounding box center [330, 224] width 10 height 10
checkbox input "false"
click at [366, 220] on input "Filter Columns Input" at bounding box center [389, 224] width 95 height 23
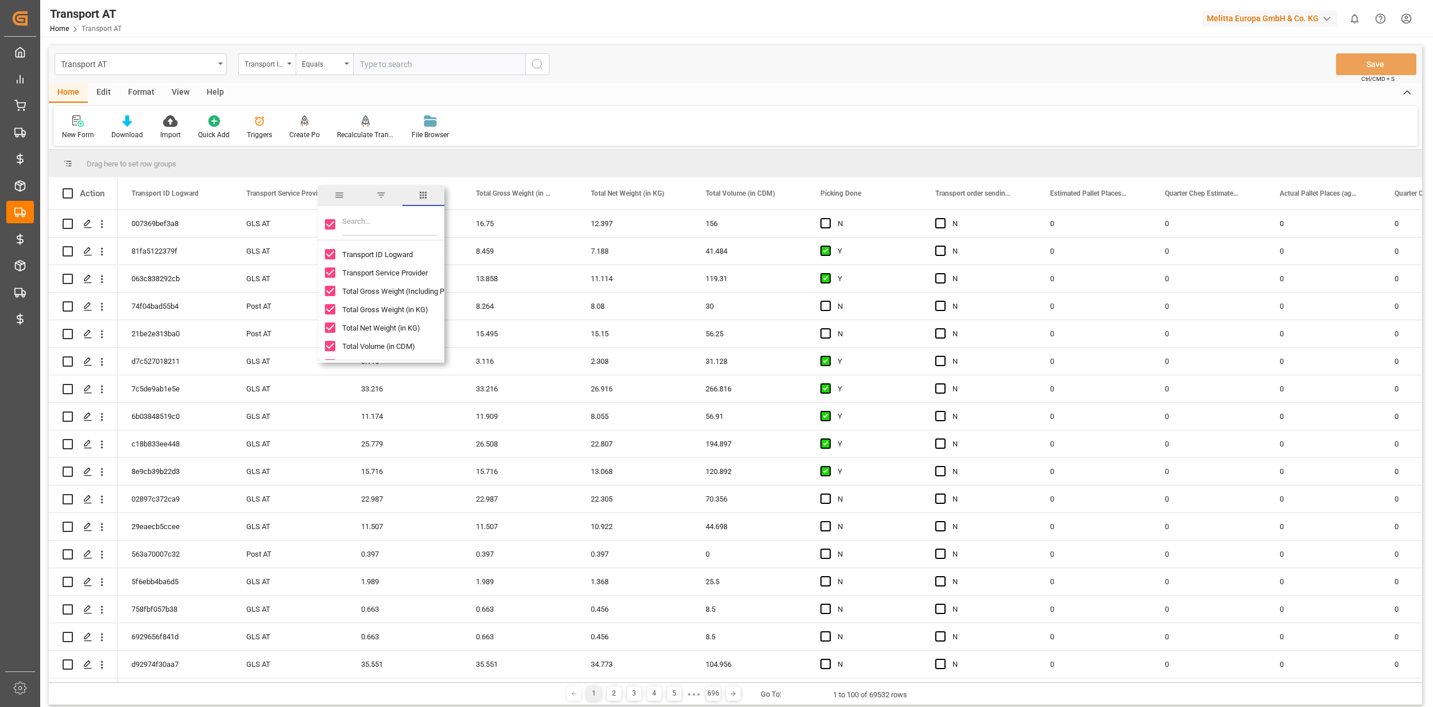
checkbox input "false"
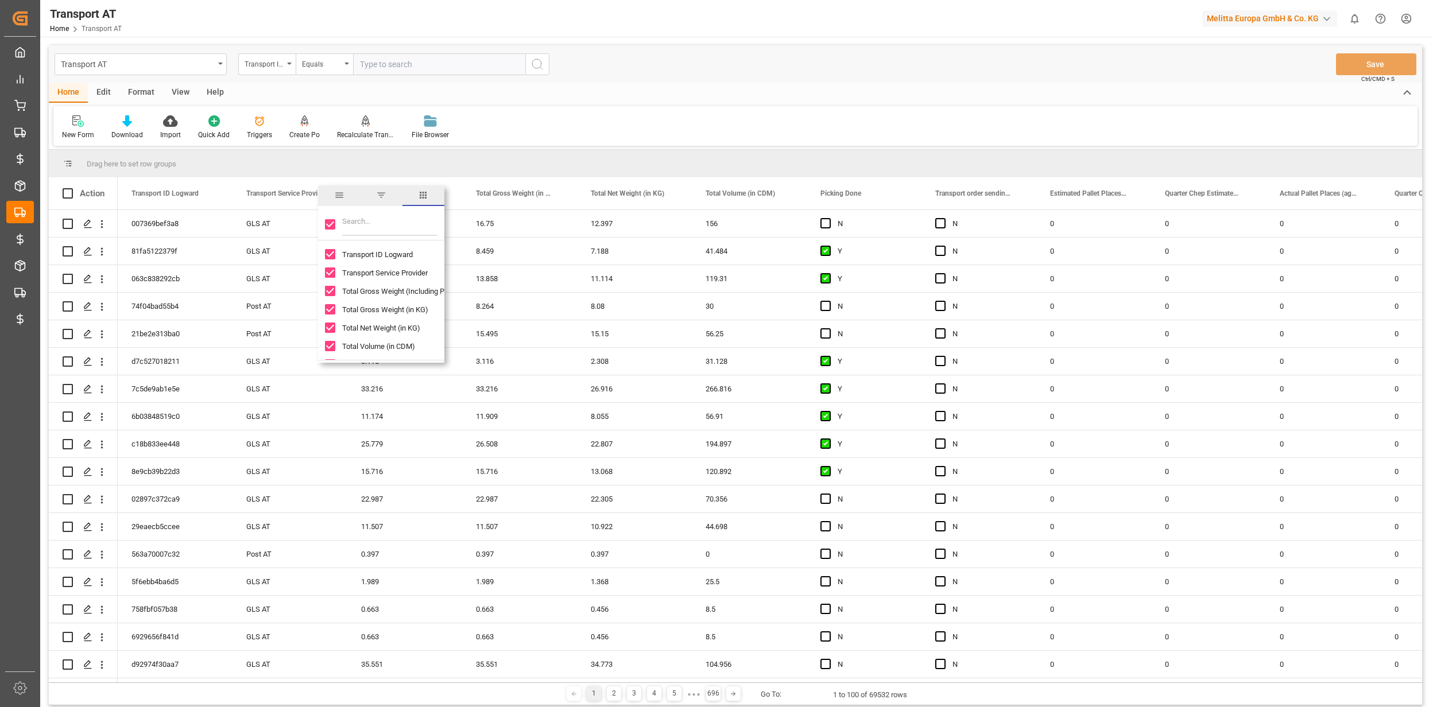
checkbox input "false"
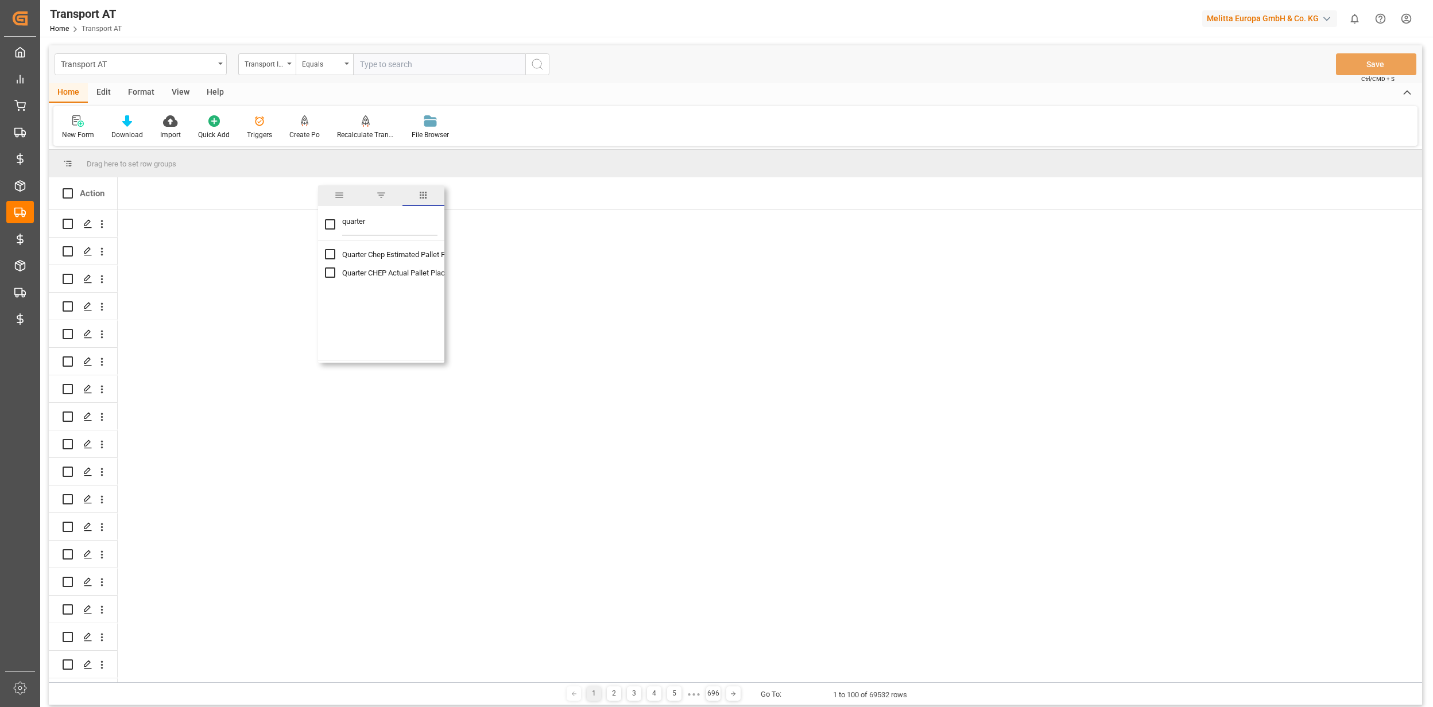
type input "quarter"
click at [331, 257] on input "Quarter Chep Estimated Pallet Places column toggle visibility (hidden)" at bounding box center [330, 254] width 10 height 10
checkbox input "true"
checkbox input "false"
click at [331, 274] on input "Quarter CHEP Actual Pallet Places (aggregation) column toggle visibility (hidde…" at bounding box center [330, 273] width 10 height 10
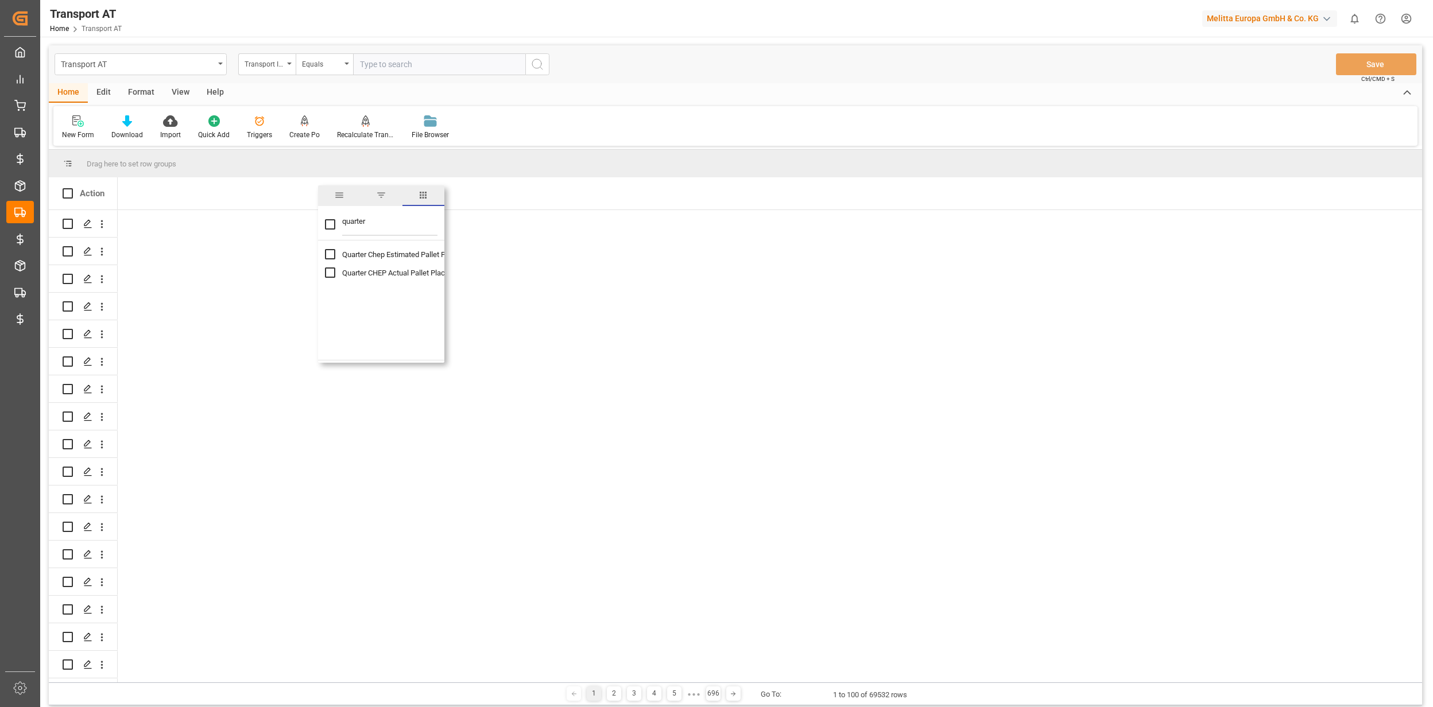
checkbox input "true"
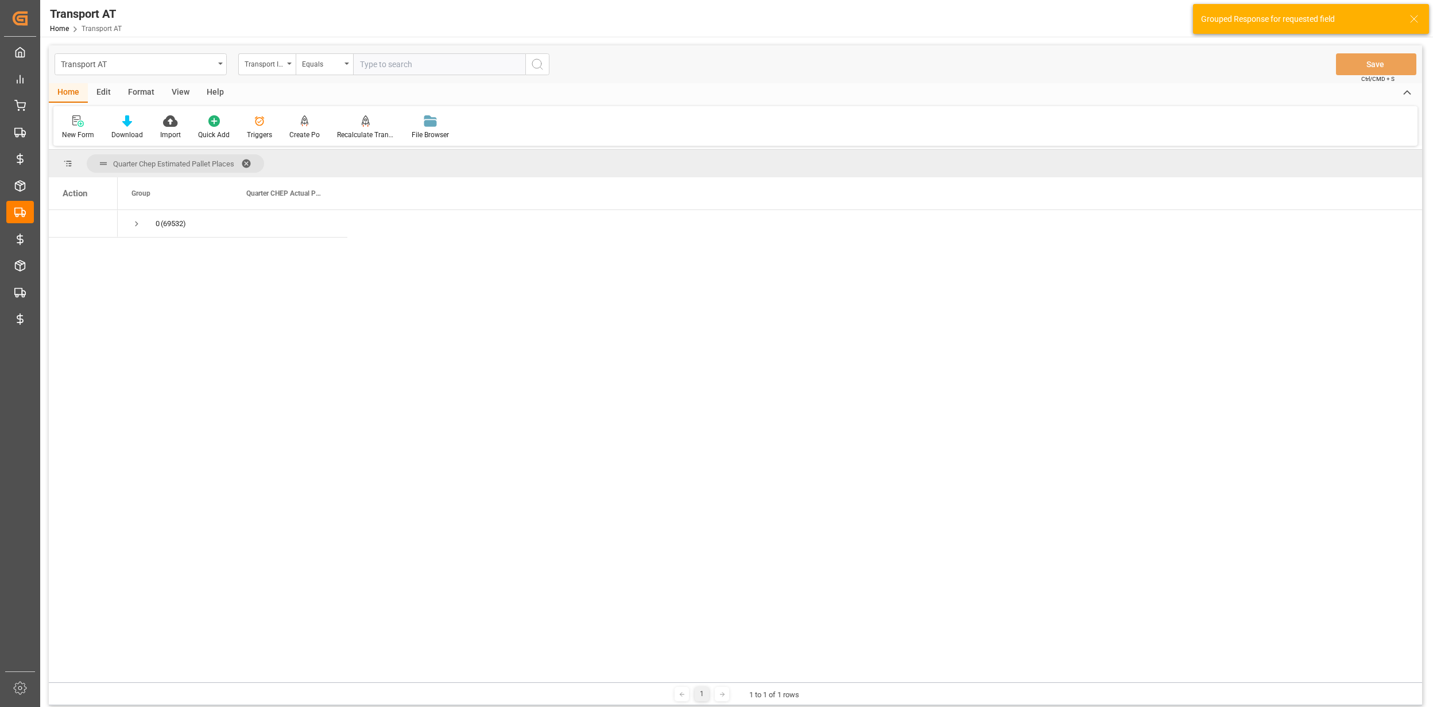
click at [251, 163] on span at bounding box center [250, 163] width 18 height 10
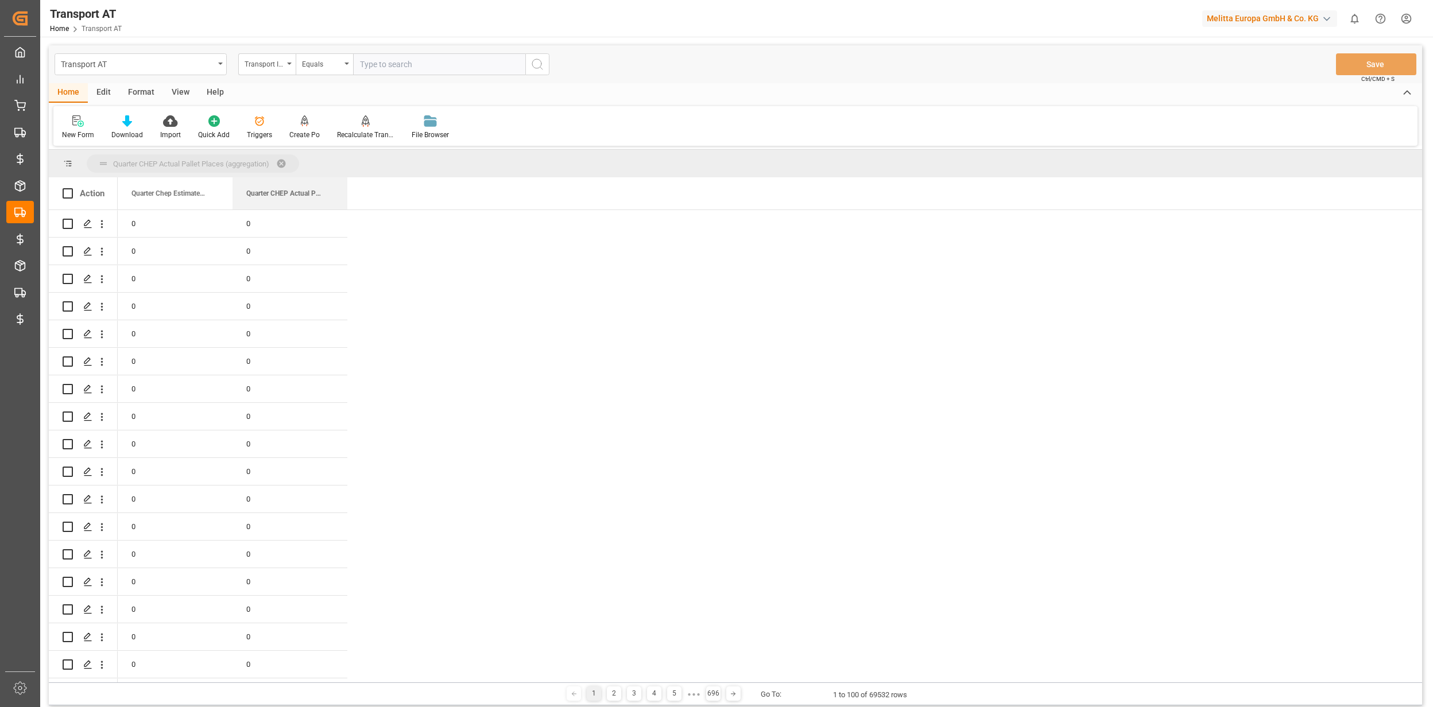
drag, startPoint x: 276, startPoint y: 196, endPoint x: 266, endPoint y: 169, distance: 29.0
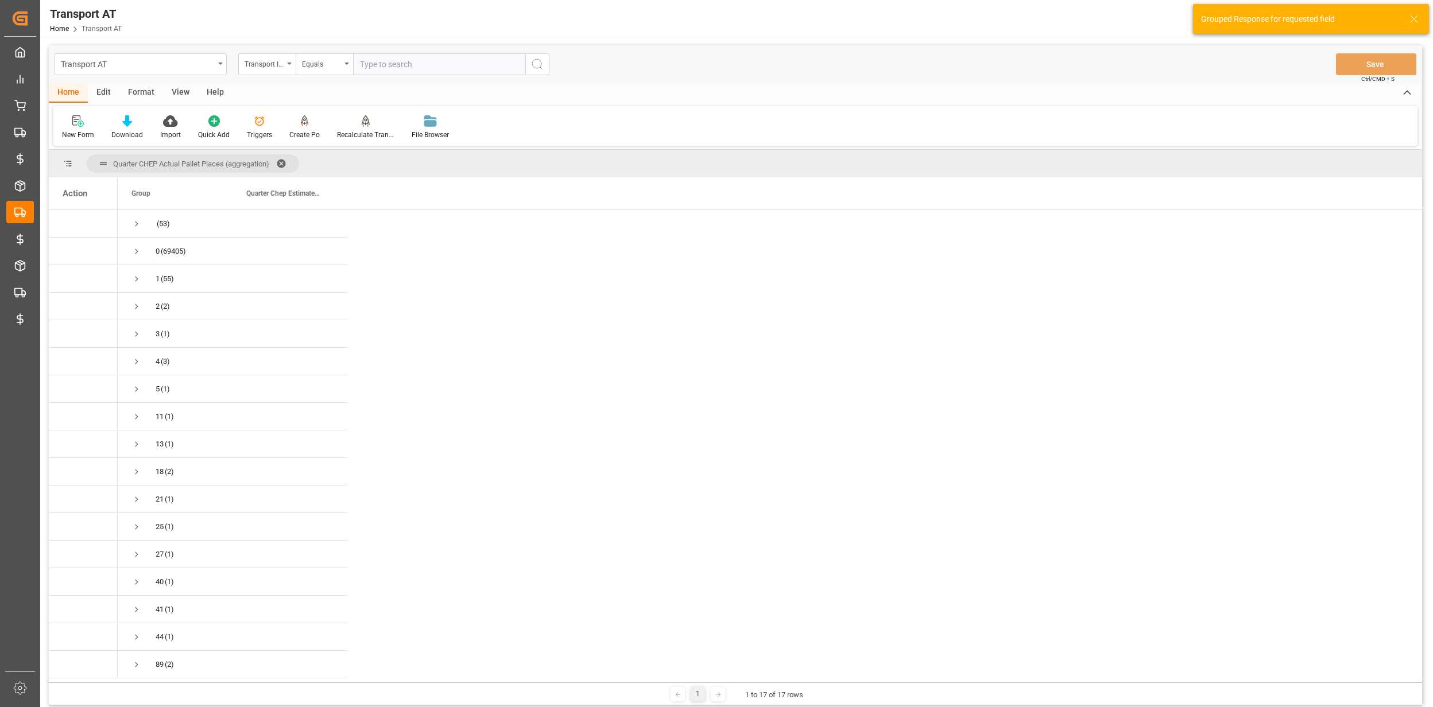
scroll to position [3, 0]
click at [138, 660] on span "Press SPACE to select this row." at bounding box center [136, 665] width 10 height 10
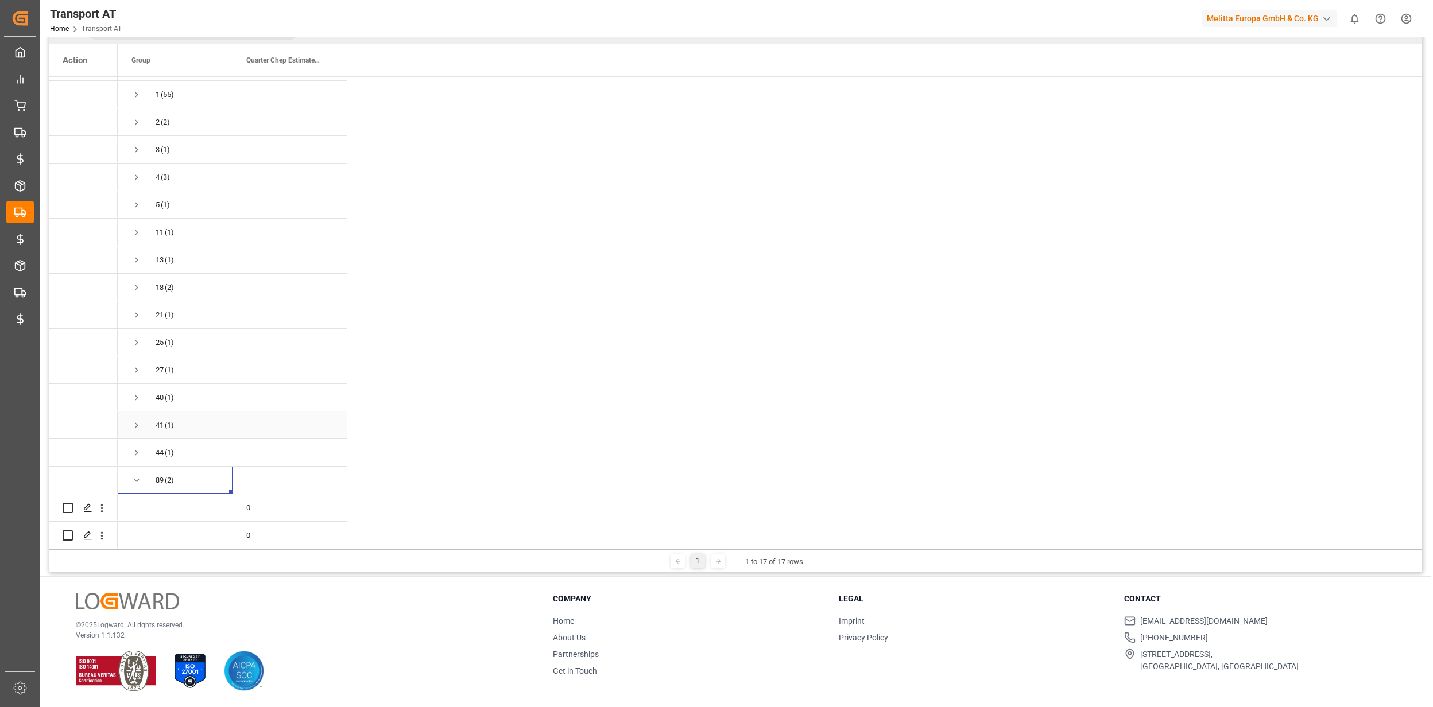
scroll to position [0, 0]
click at [138, 475] on span "Press SPACE to select this row." at bounding box center [136, 480] width 10 height 10
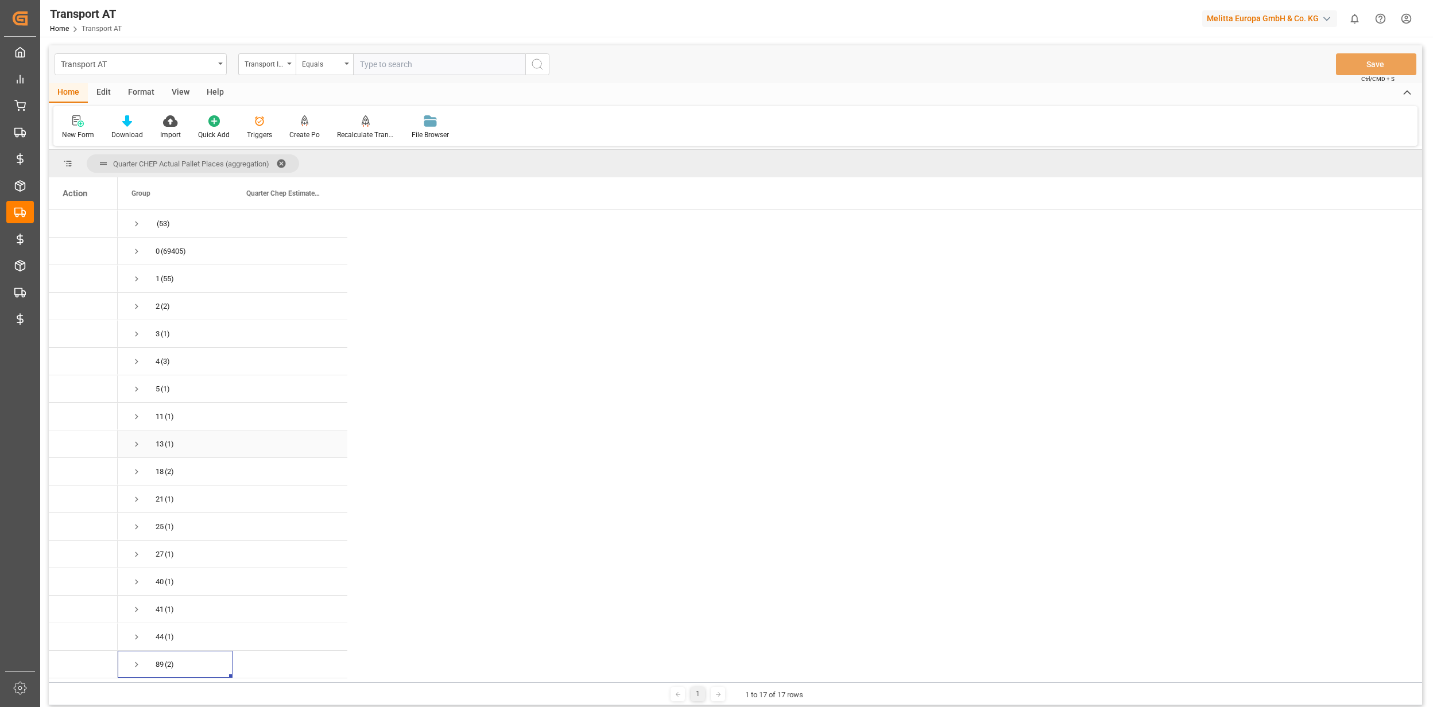
scroll to position [3, 0]
click at [138, 663] on span "Press SPACE to select this row." at bounding box center [136, 665] width 10 height 10
click at [88, 637] on icon "Press SPACE to select this row." at bounding box center [87, 641] width 9 height 9
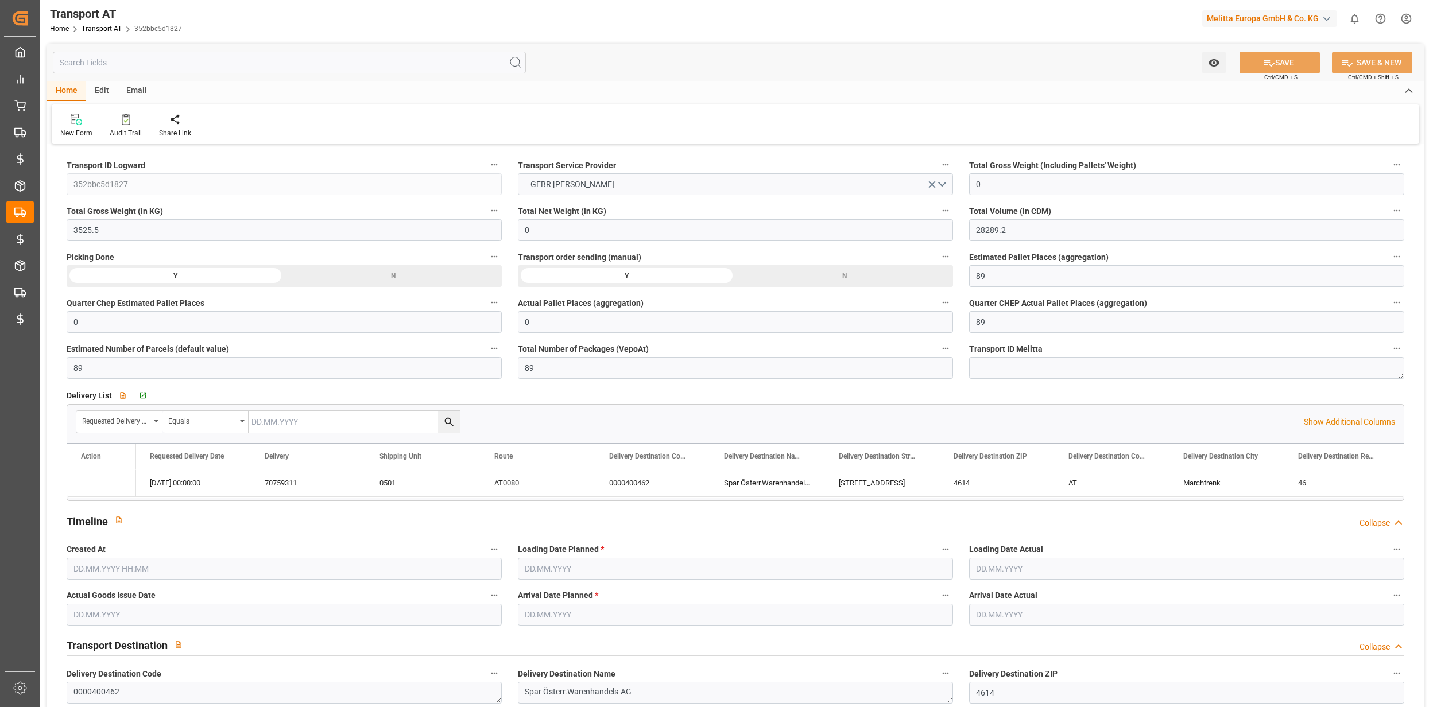
type input "0"
type input "3525.5"
type input "0"
type input "28289.2"
type input "89"
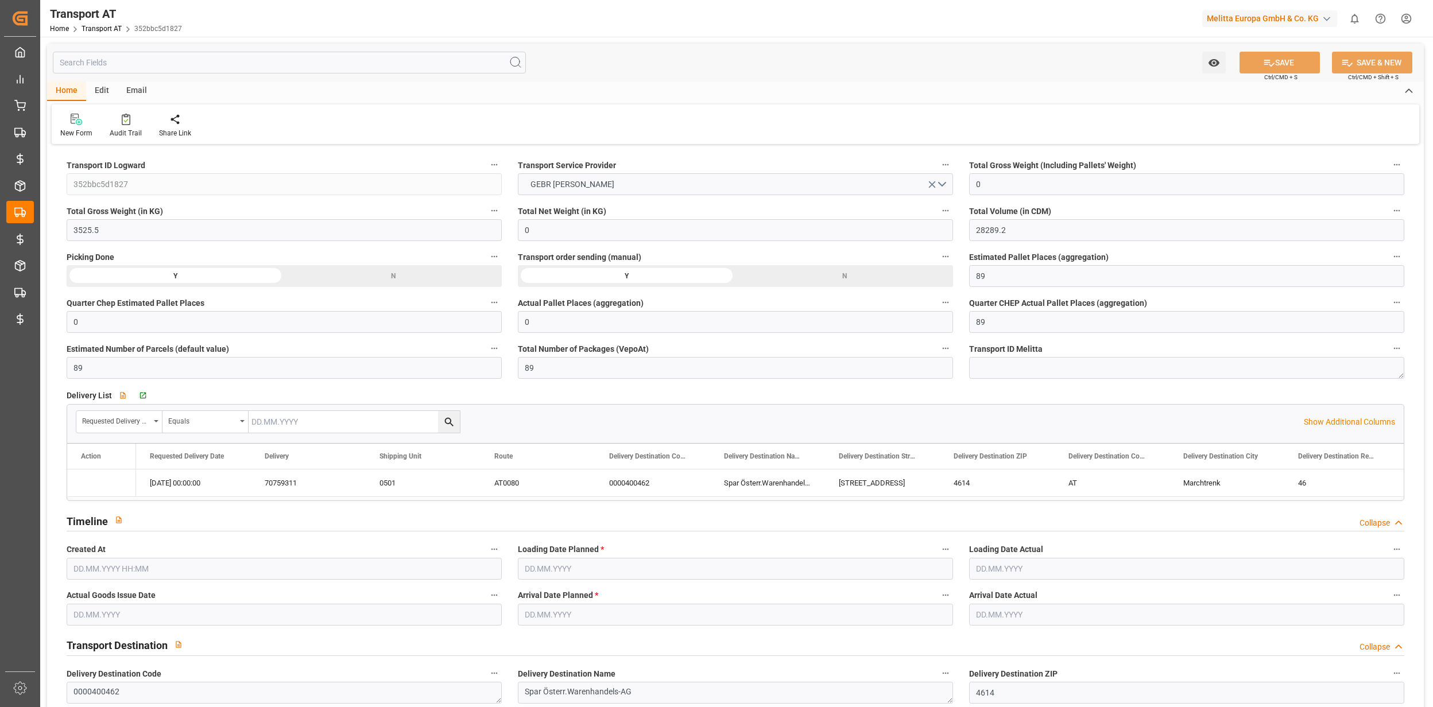
type input "0"
type input "89"
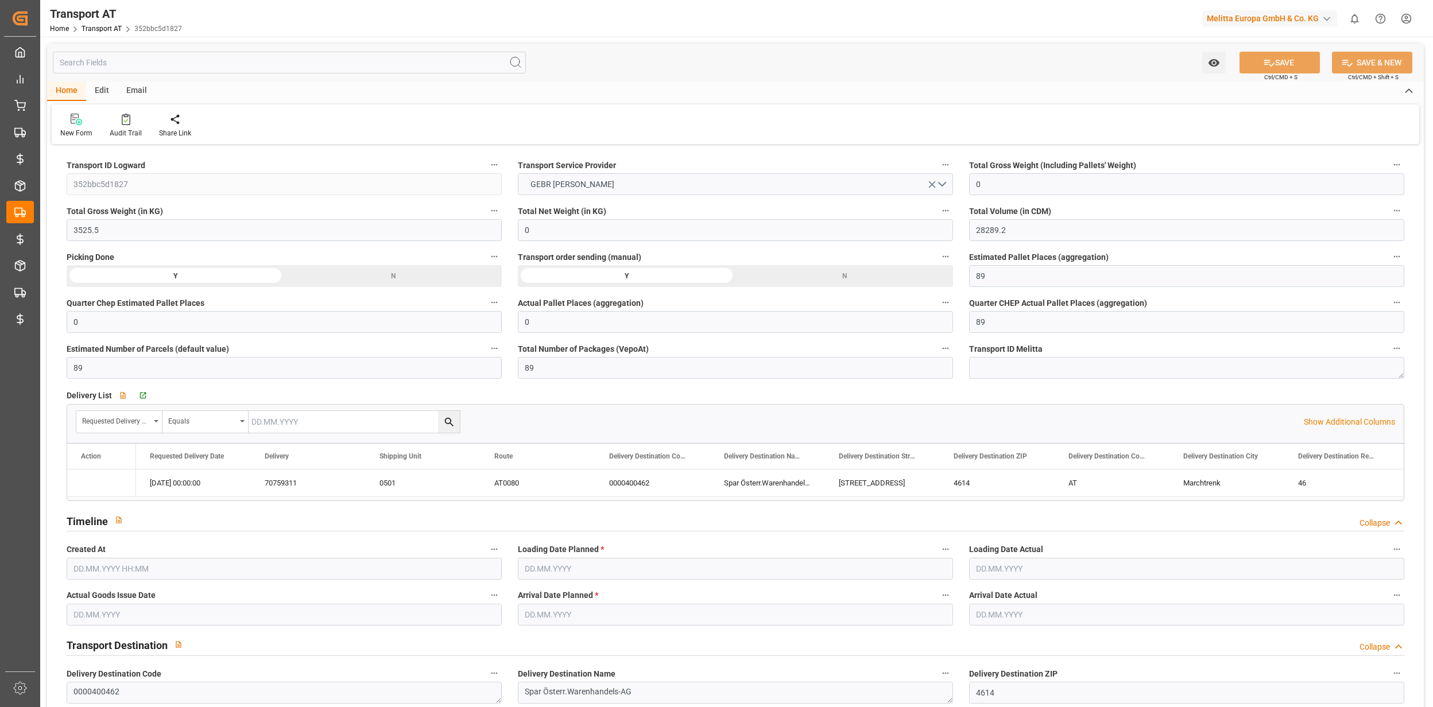
type input "46"
type input "93"
type input "138"
type input "89"
type input "1"
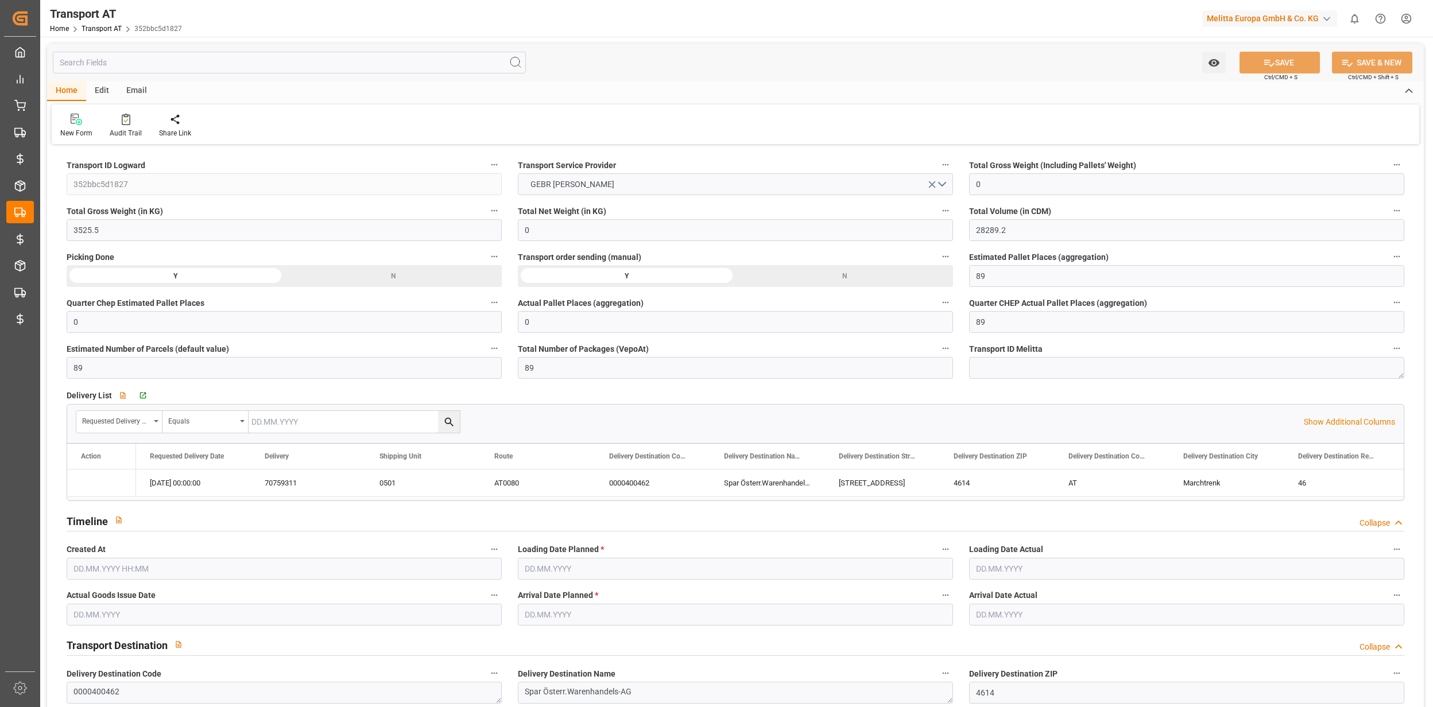
type input "[DATE] 12:02"
type input "[DATE]"
click at [30, 179] on div "Created by potrace 1.15, written by [PERSON_NAME] [DATE]-[DATE] Created by potr…" at bounding box center [716, 353] width 1433 height 707
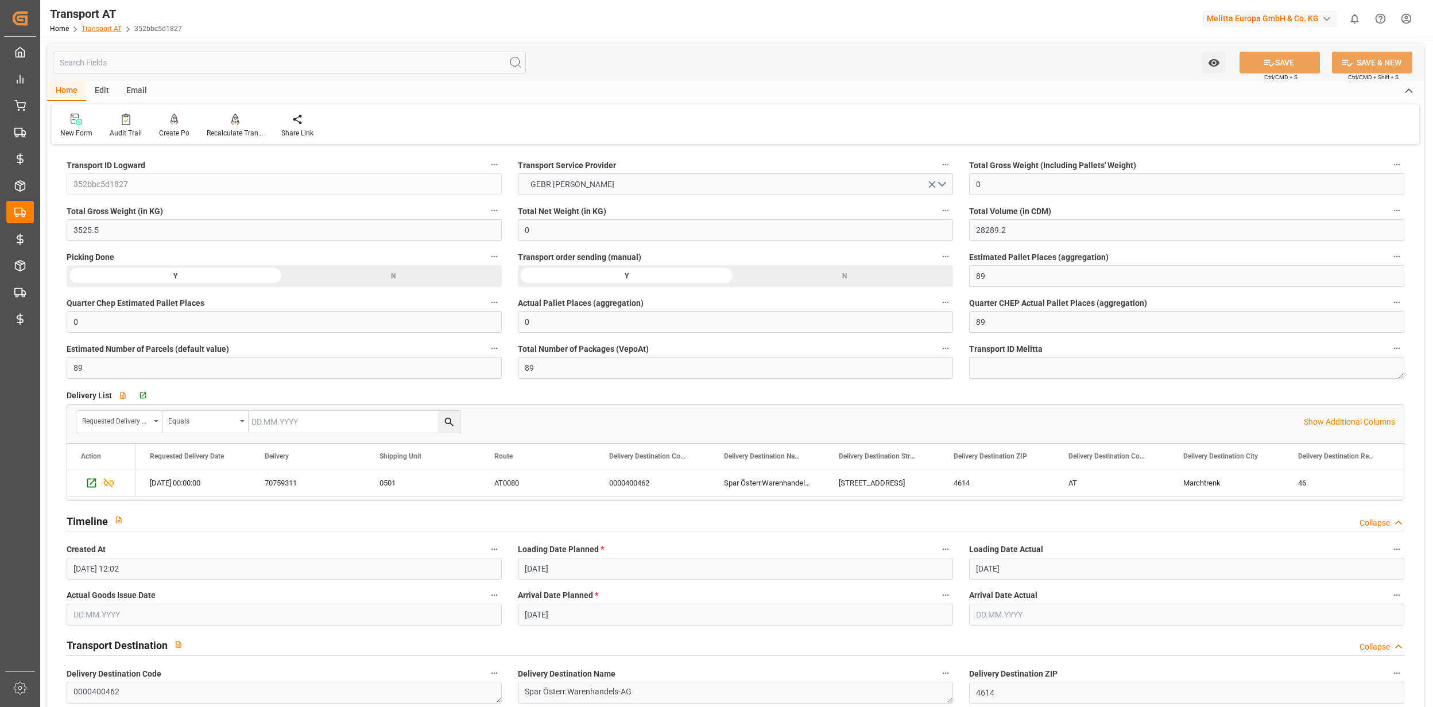
click at [106, 30] on link "Transport AT" at bounding box center [102, 29] width 40 height 8
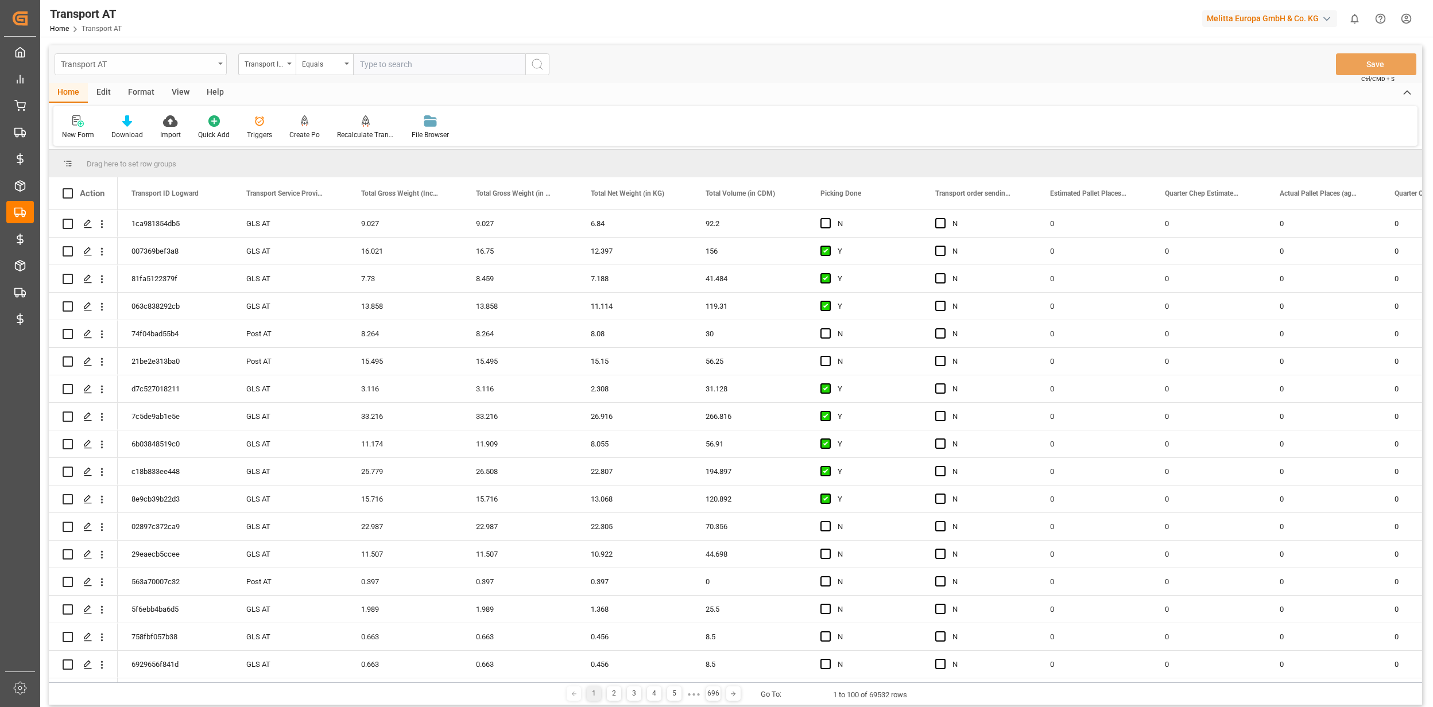
click at [155, 71] on div "Transport AT" at bounding box center [141, 64] width 172 height 22
type input "loading"
click at [141, 187] on div "Second Unloading Point Fee" at bounding box center [140, 189] width 171 height 24
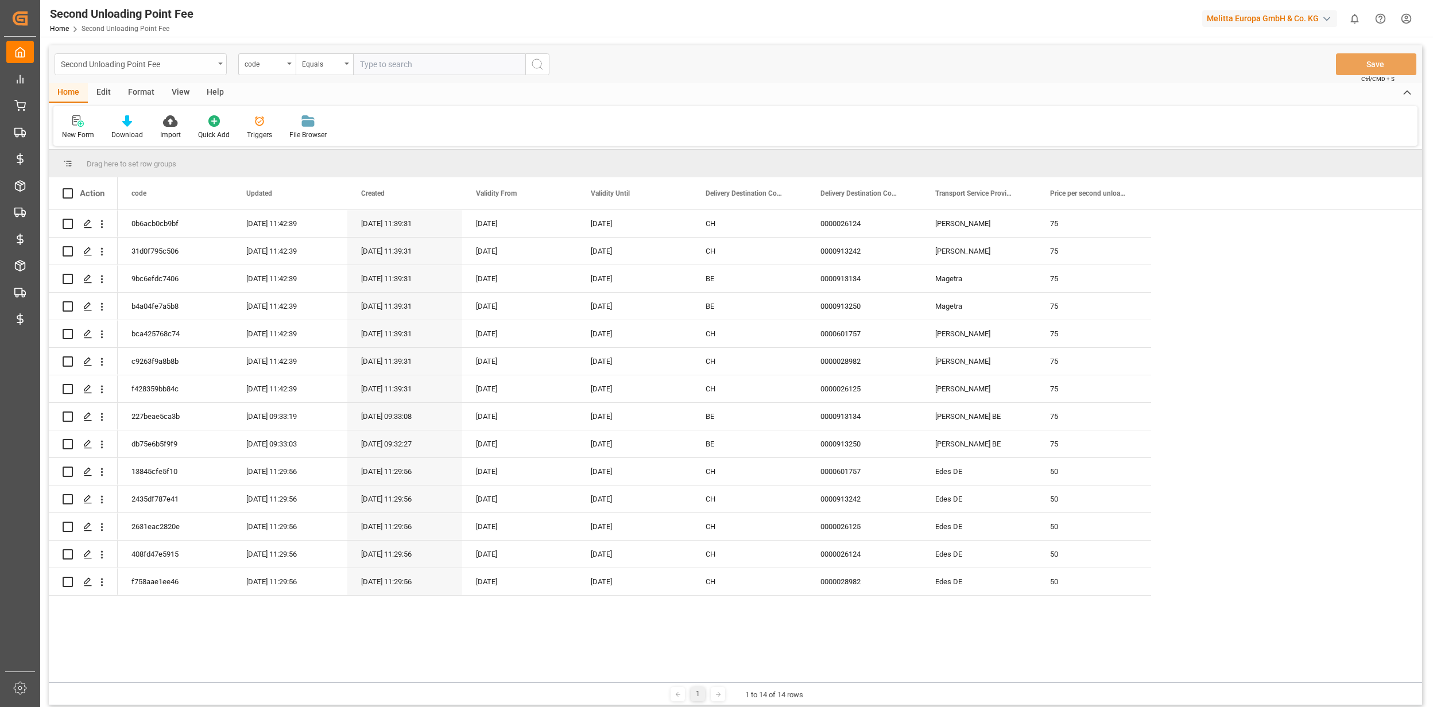
click at [168, 64] on div "Second Unloading Point Fee" at bounding box center [137, 63] width 153 height 14
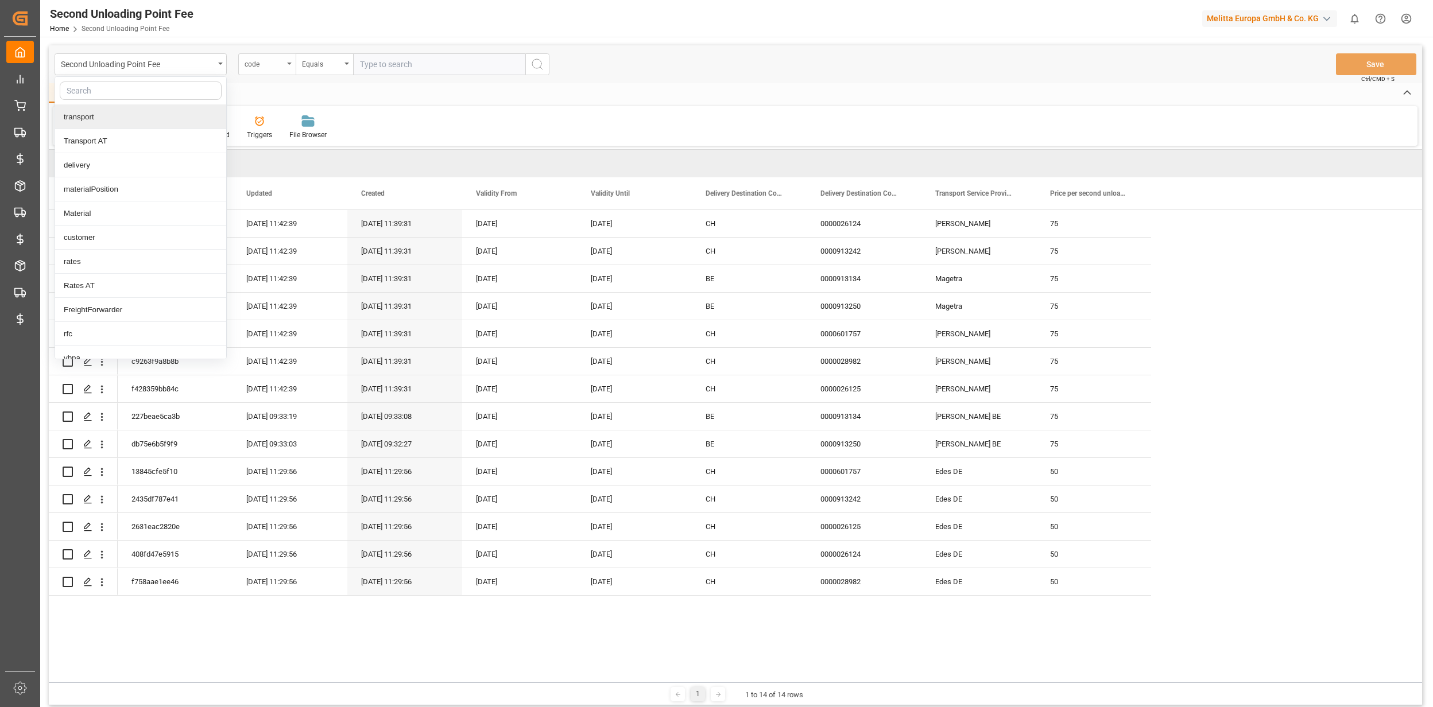
click at [264, 74] on div "code" at bounding box center [266, 64] width 57 height 22
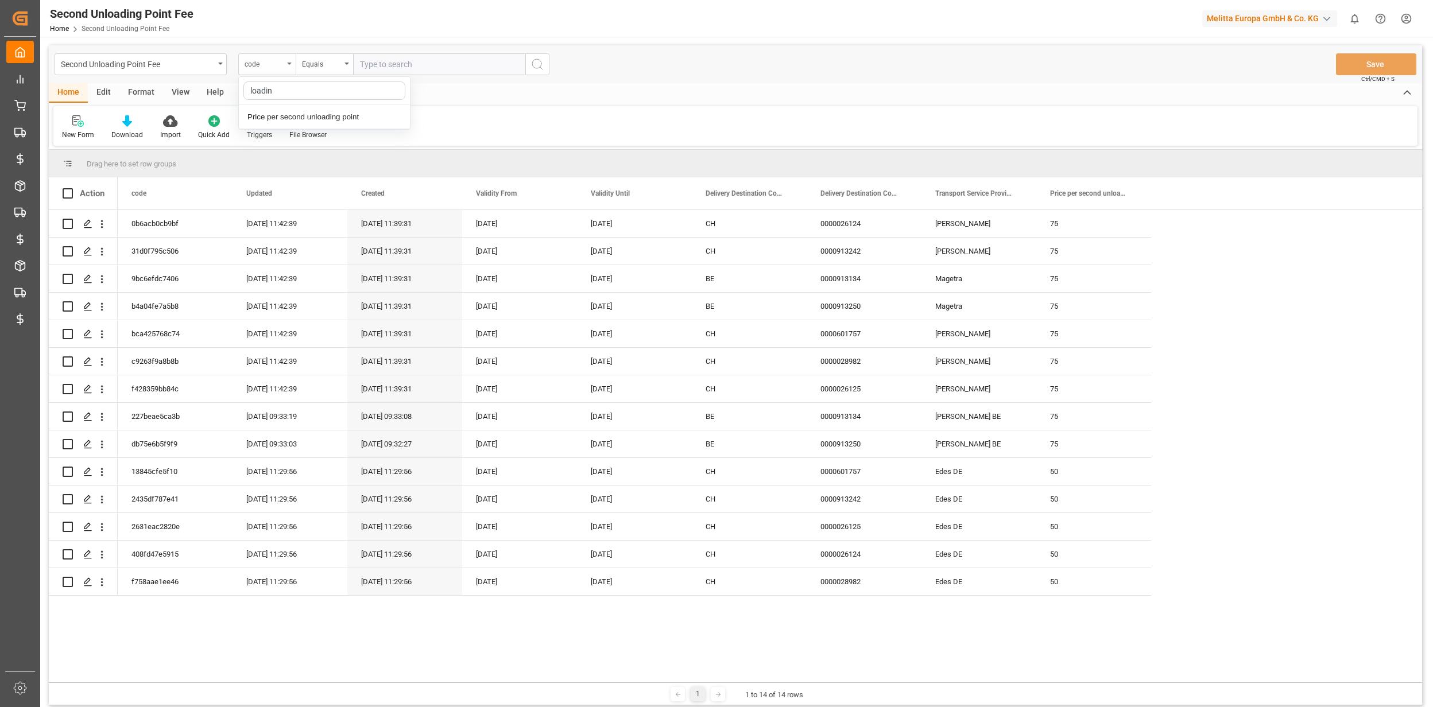
type input "loading"
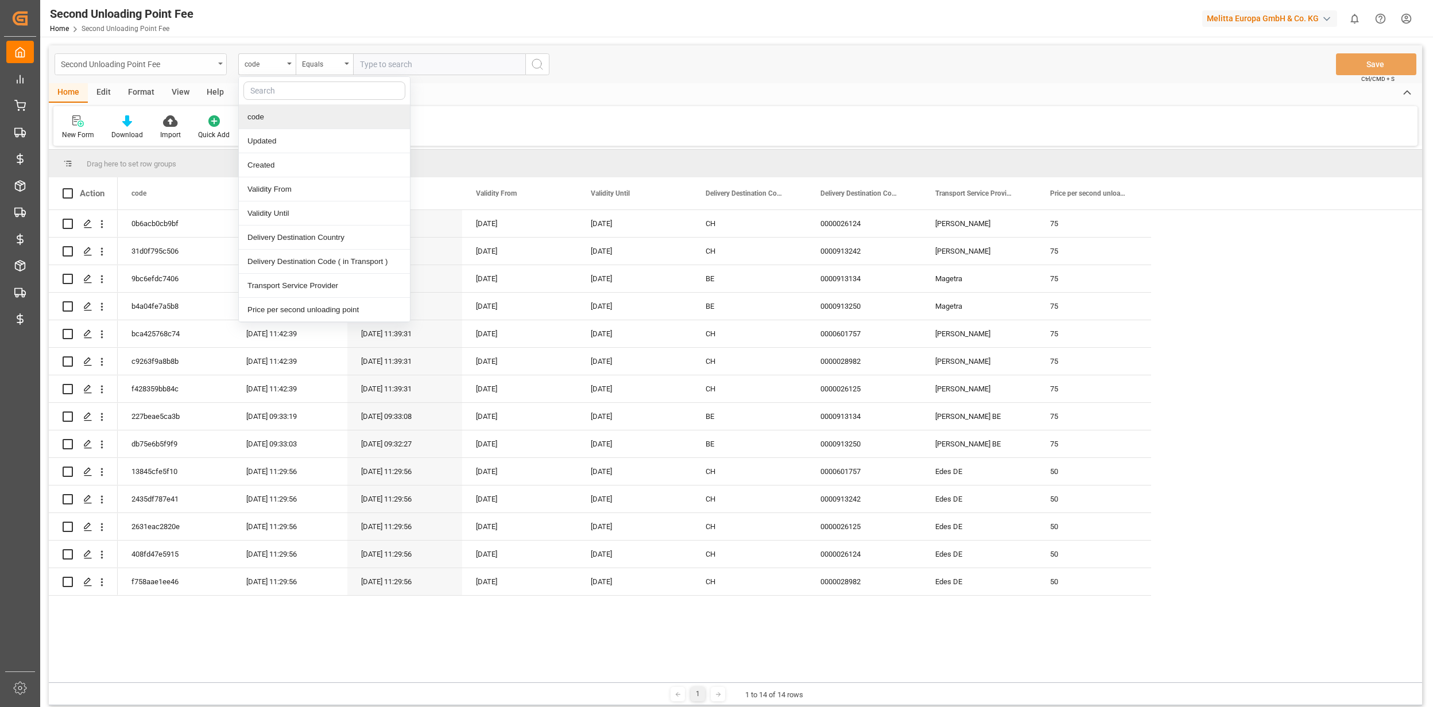
click at [163, 63] on div "Second Unloading Point Fee" at bounding box center [137, 63] width 153 height 14
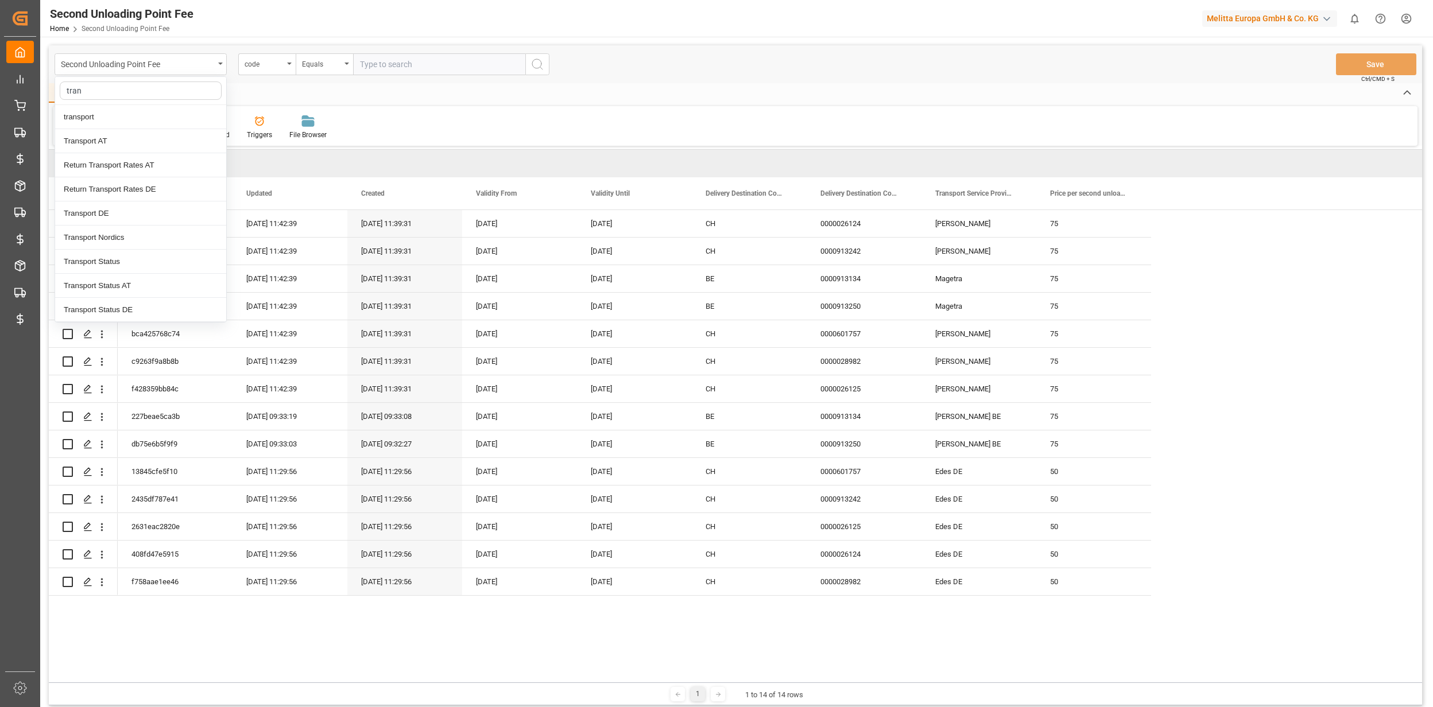
type input "trans"
click at [134, 138] on div "Transport AT" at bounding box center [140, 141] width 171 height 24
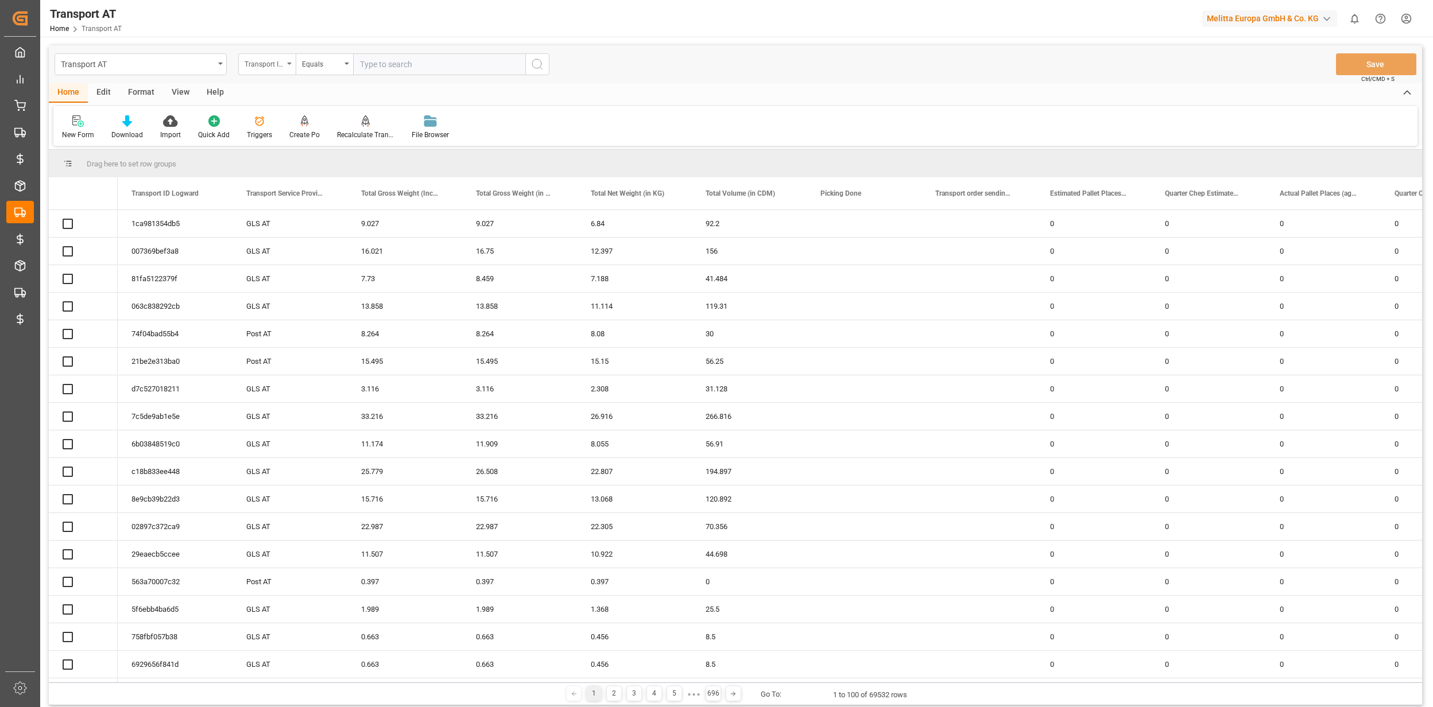
click at [283, 69] on div "Transport ID Logward" at bounding box center [266, 64] width 57 height 22
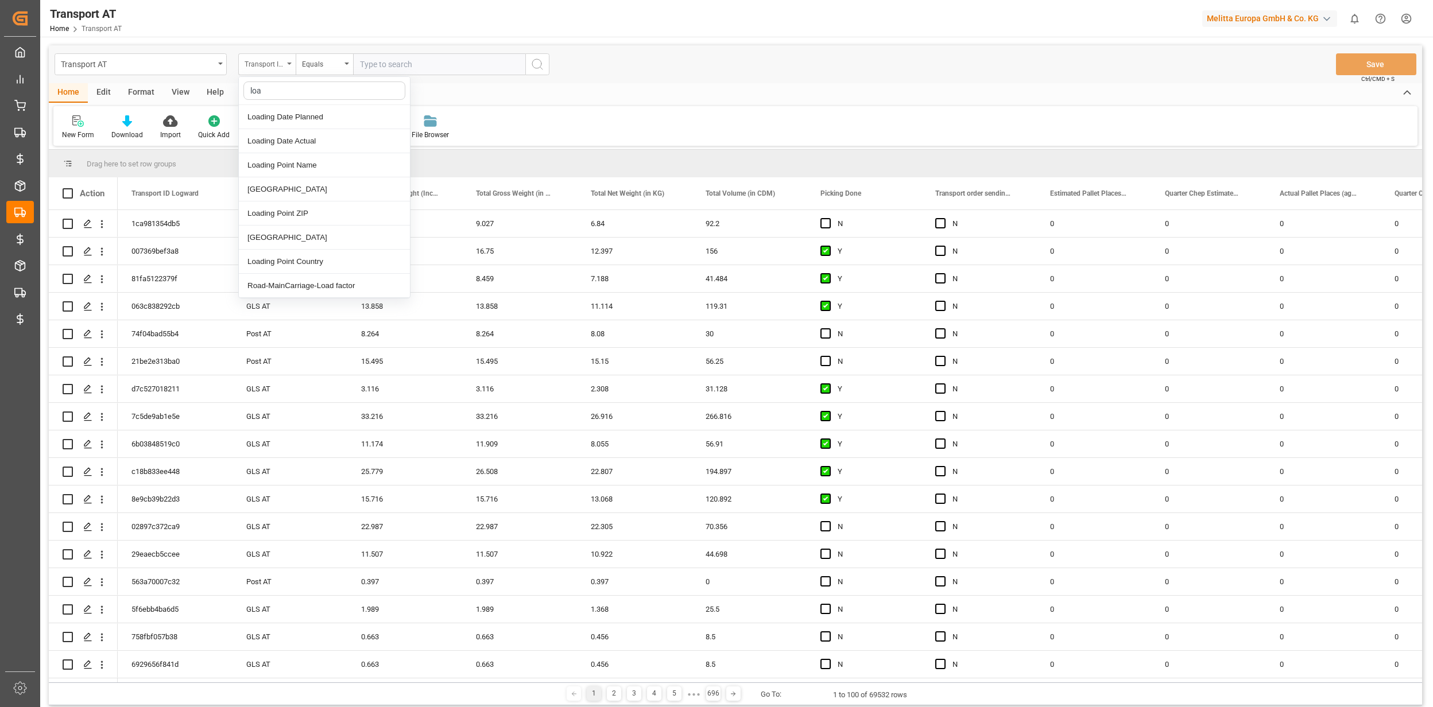
type input "load"
click at [313, 242] on div "[GEOGRAPHIC_DATA]" at bounding box center [324, 238] width 171 height 24
click at [320, 67] on div "Equals" at bounding box center [321, 62] width 39 height 13
click at [343, 187] on div "Starts with" at bounding box center [381, 189] width 171 height 24
type input "W"
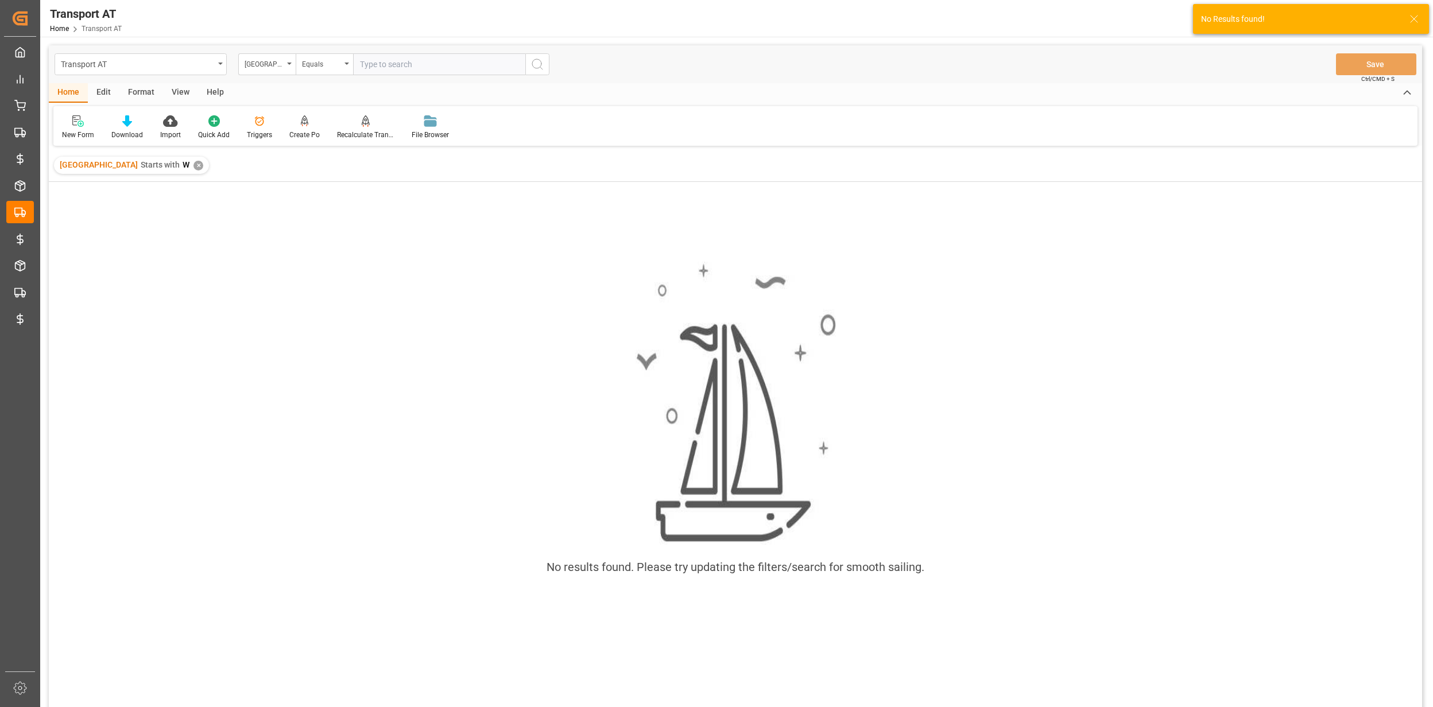
click at [192, 163] on div "Loading [GEOGRAPHIC_DATA] Starts with W ✕" at bounding box center [131, 165] width 155 height 17
click at [193, 165] on div "✕" at bounding box center [198, 166] width 10 height 10
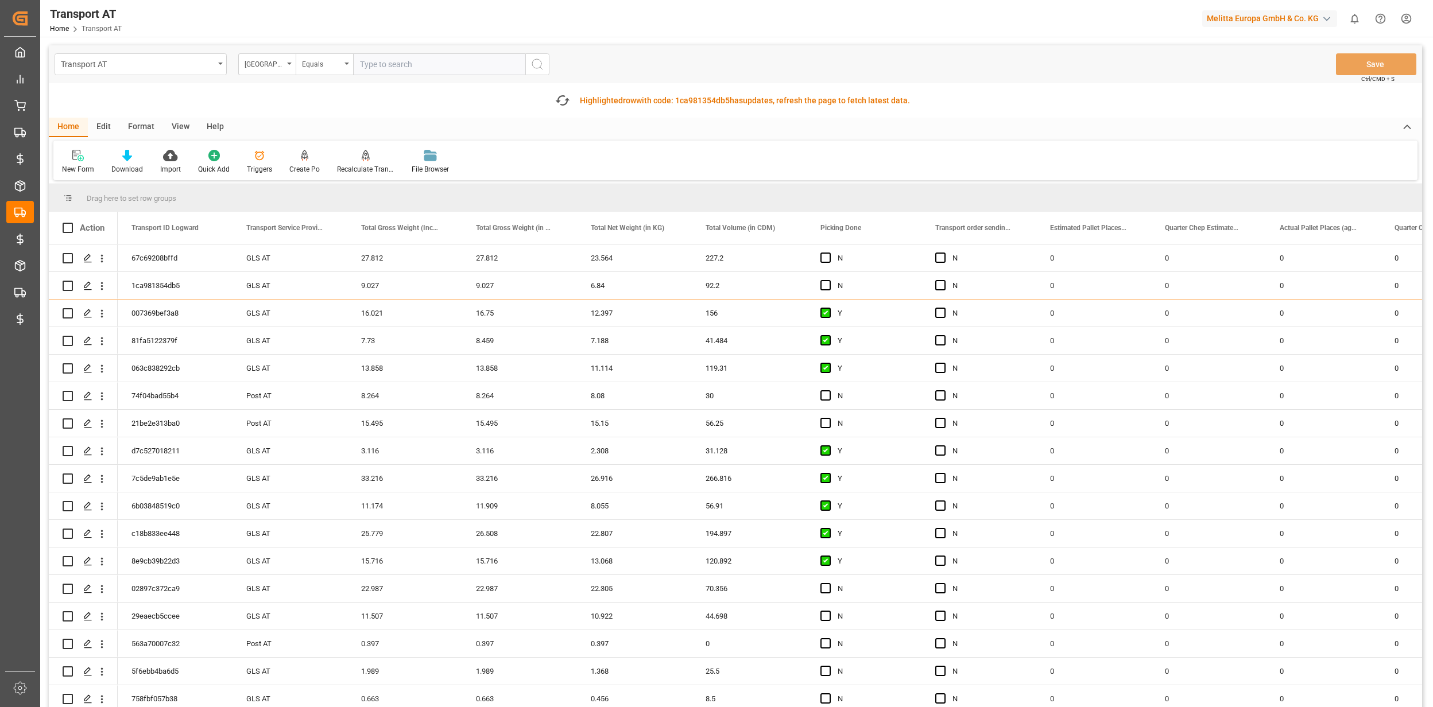
click at [1002, 58] on div "Transport AT [GEOGRAPHIC_DATA] Equals Save Ctrl/CMD + S" at bounding box center [735, 64] width 1373 height 38
